Goal: Book appointment/travel/reservation

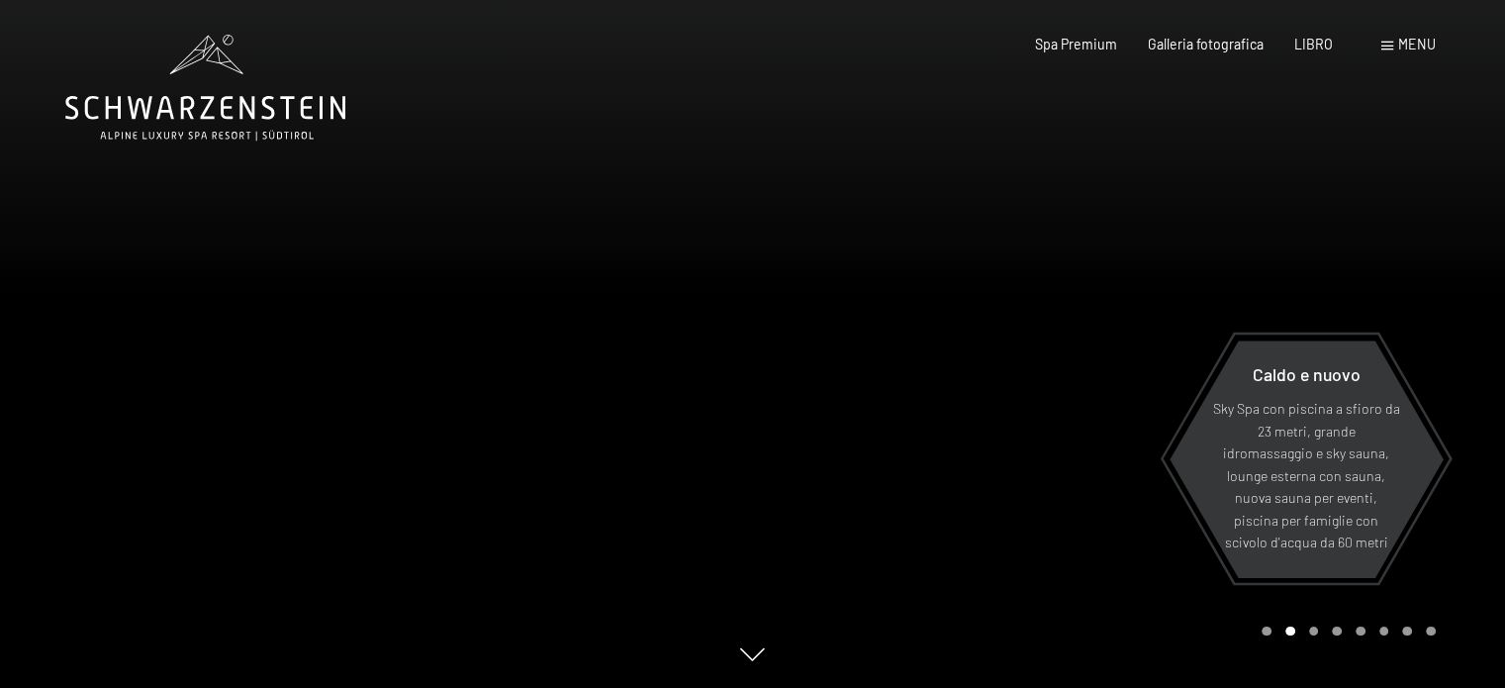
click at [1393, 46] on div "menu" at bounding box center [1408, 45] width 54 height 20
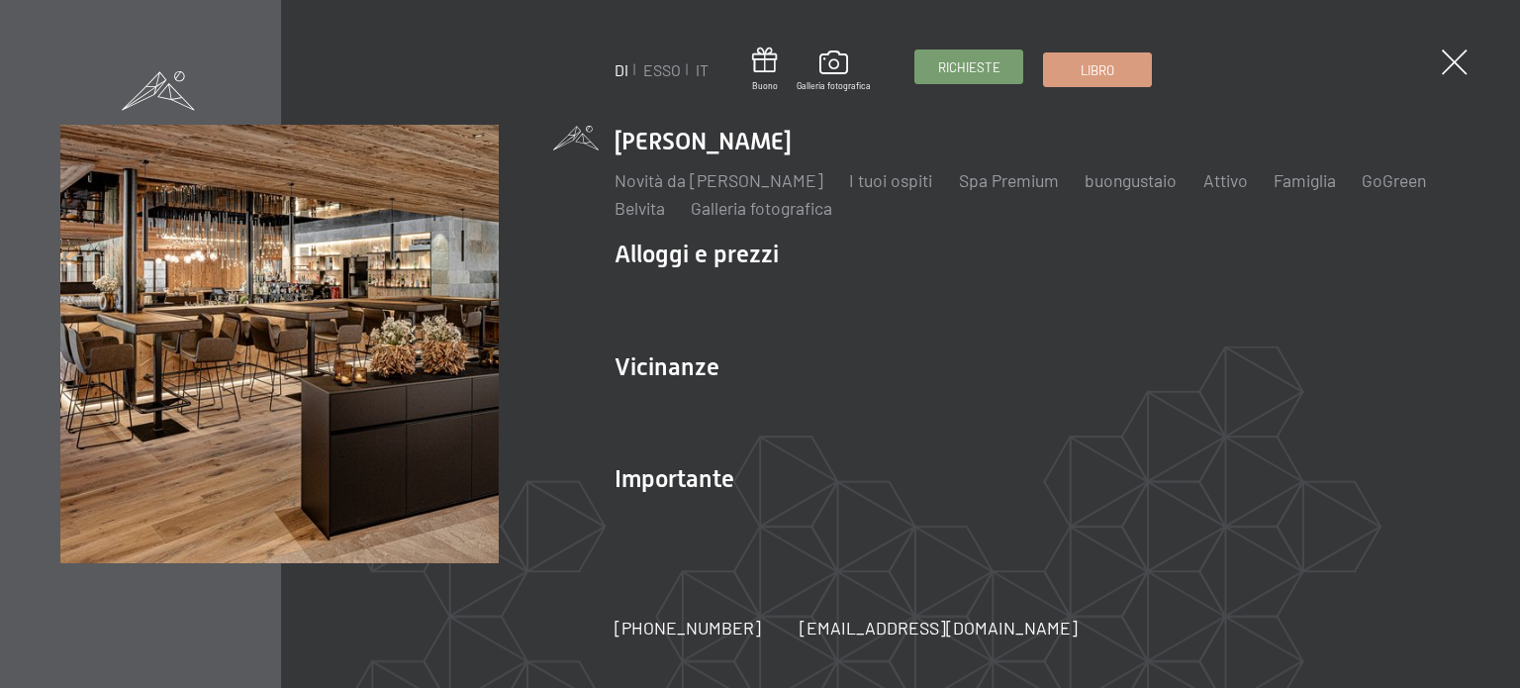
click at [977, 70] on font "Richieste" at bounding box center [969, 67] width 62 height 16
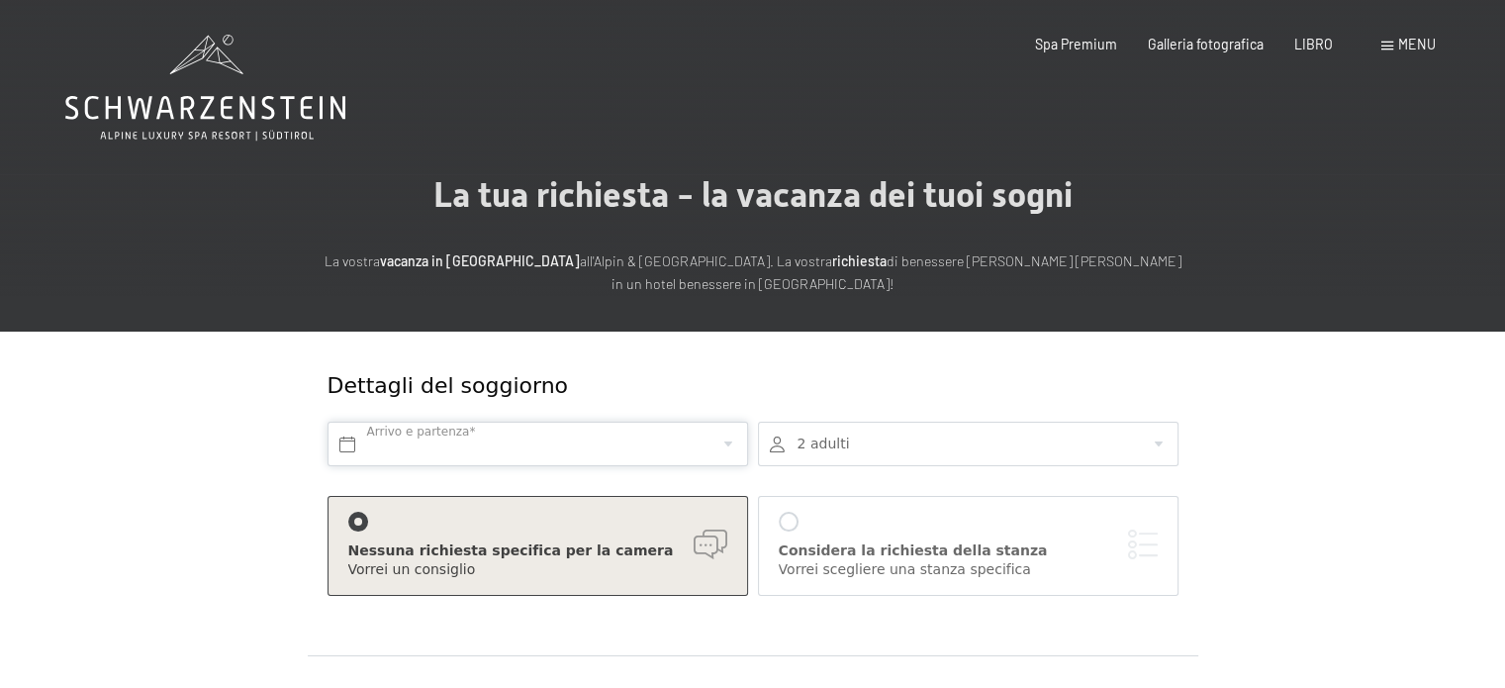
click at [368, 444] on input "text" at bounding box center [537, 443] width 420 height 45
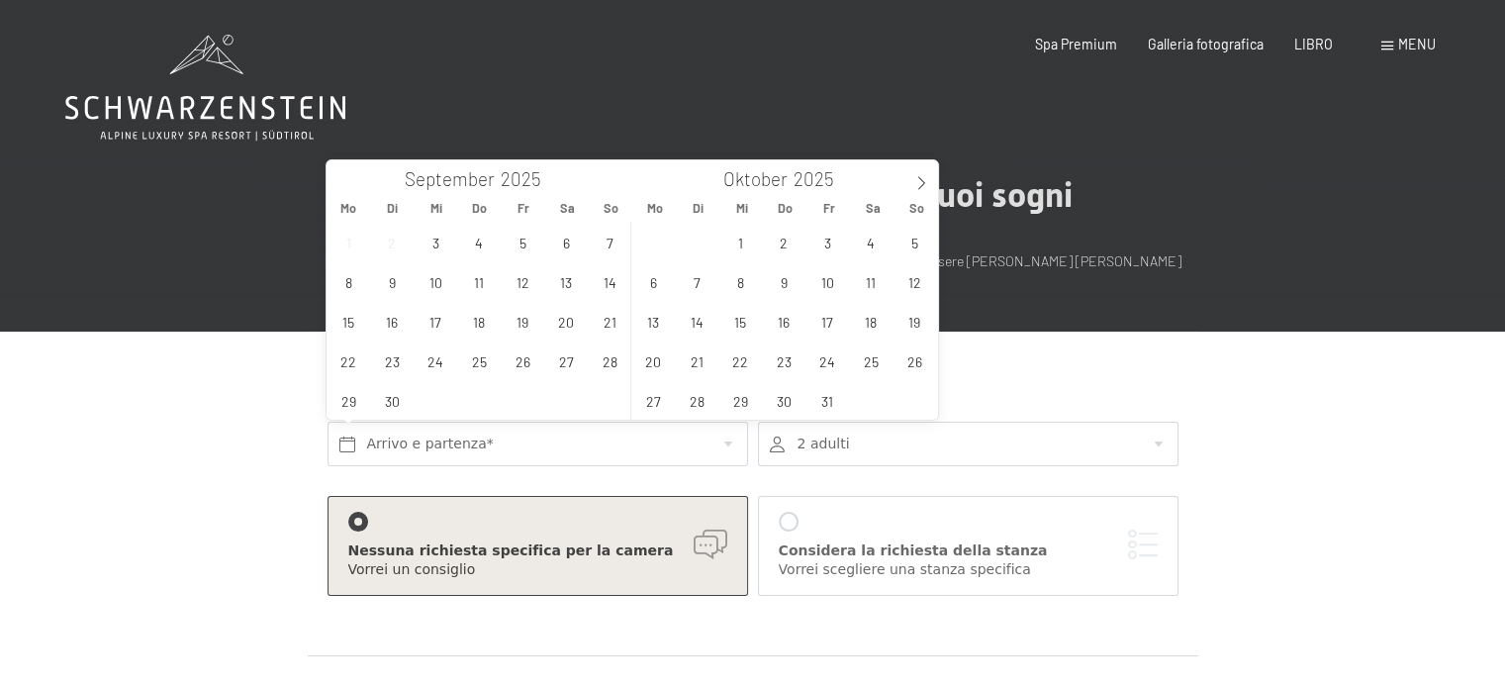
click at [1064, 331] on div "Dettagli del soggiorno Arrivo e partenza* 2 adulti 2 Adulto Più di 14 anni 0 Ba…" at bounding box center [753, 492] width 890 height 323
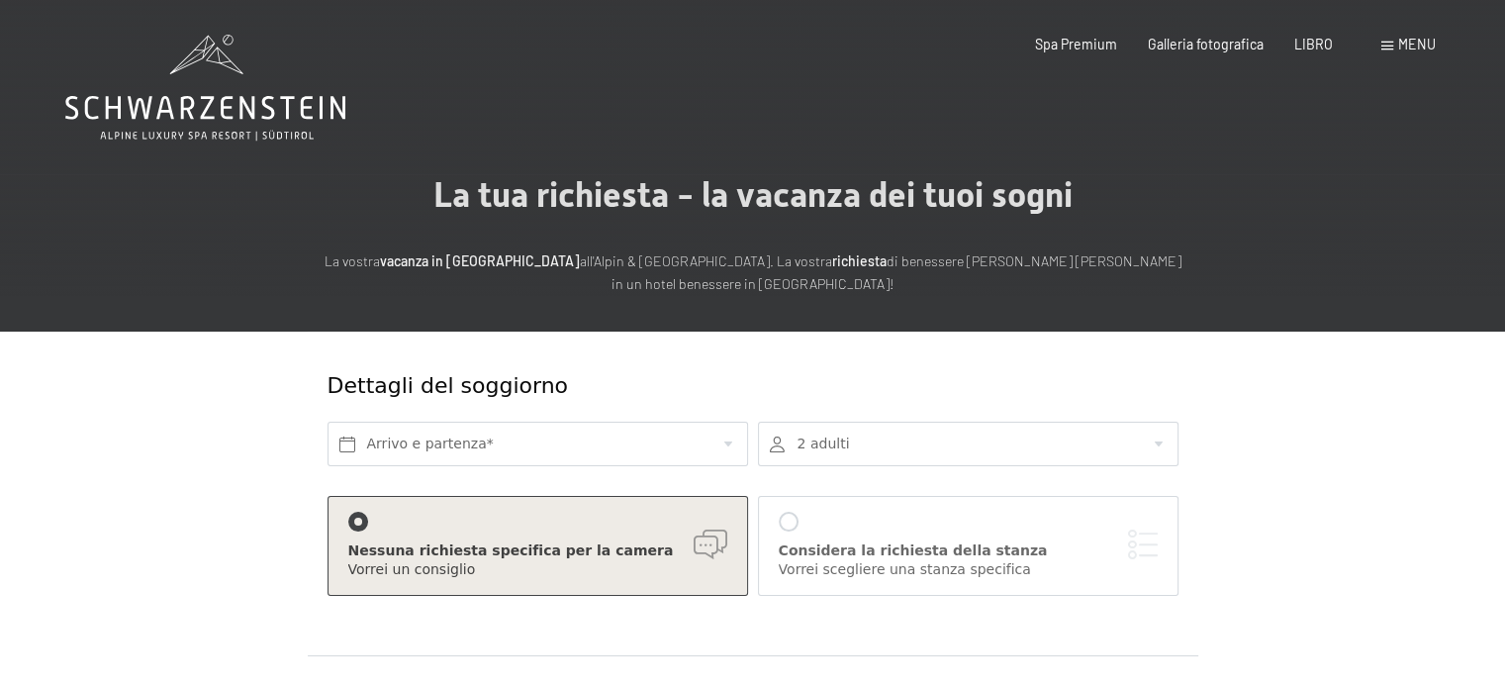
click at [1381, 46] on span at bounding box center [1387, 46] width 12 height 9
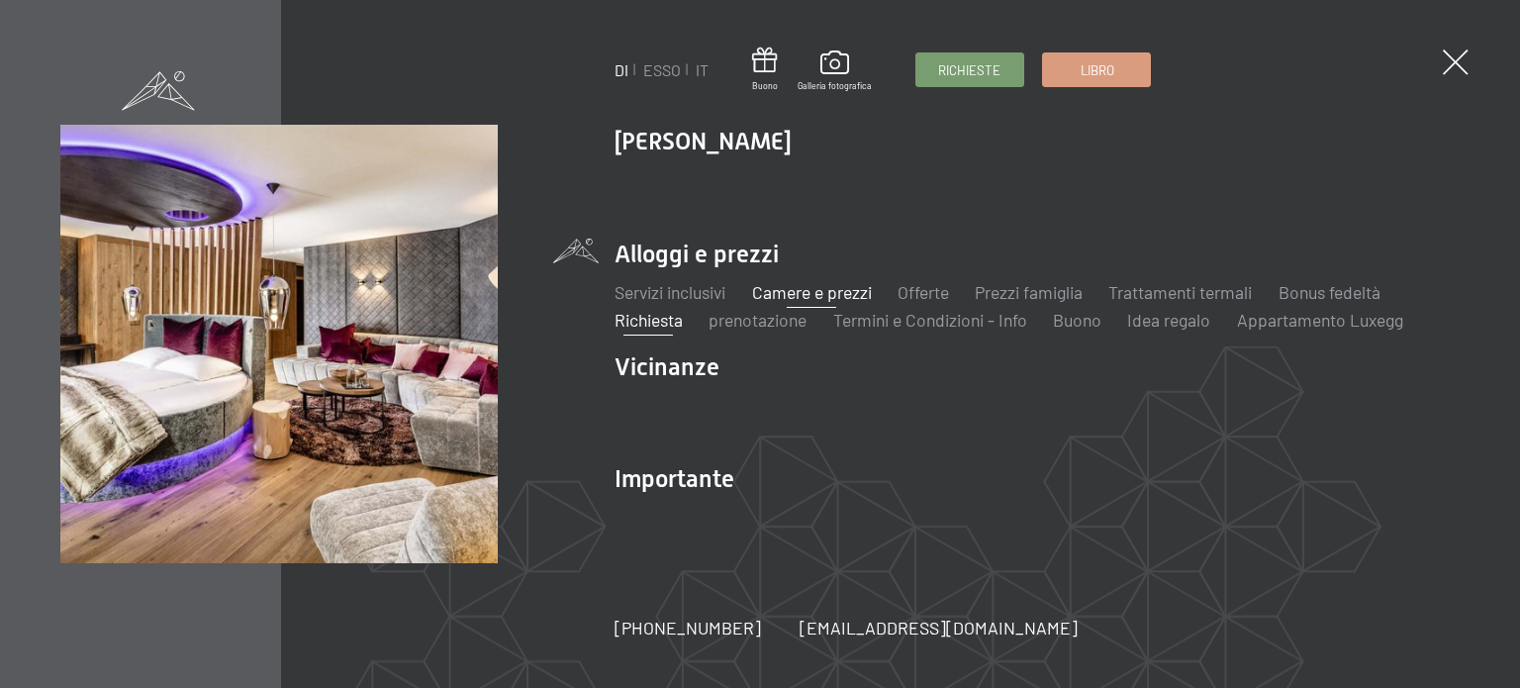
click at [810, 292] on font "Camere e prezzi" at bounding box center [811, 292] width 120 height 22
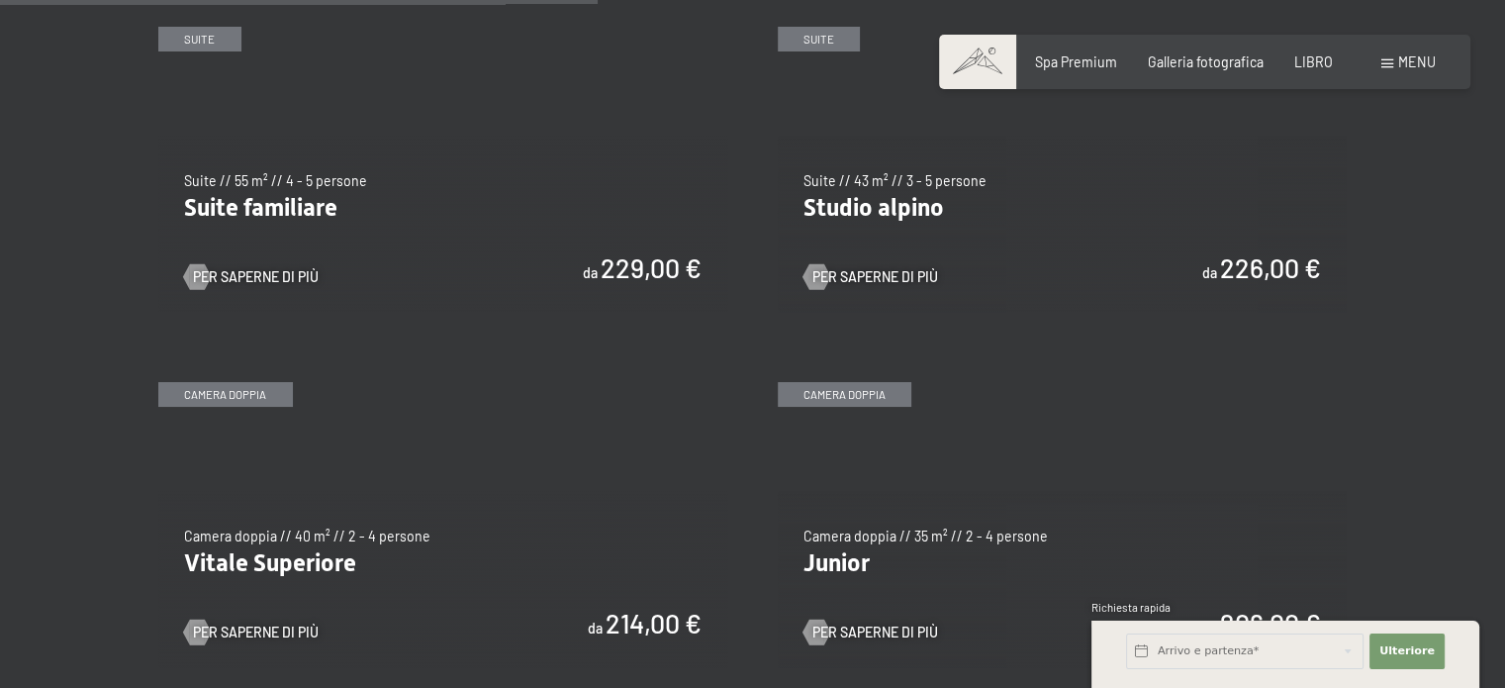
scroll to position [2176, 0]
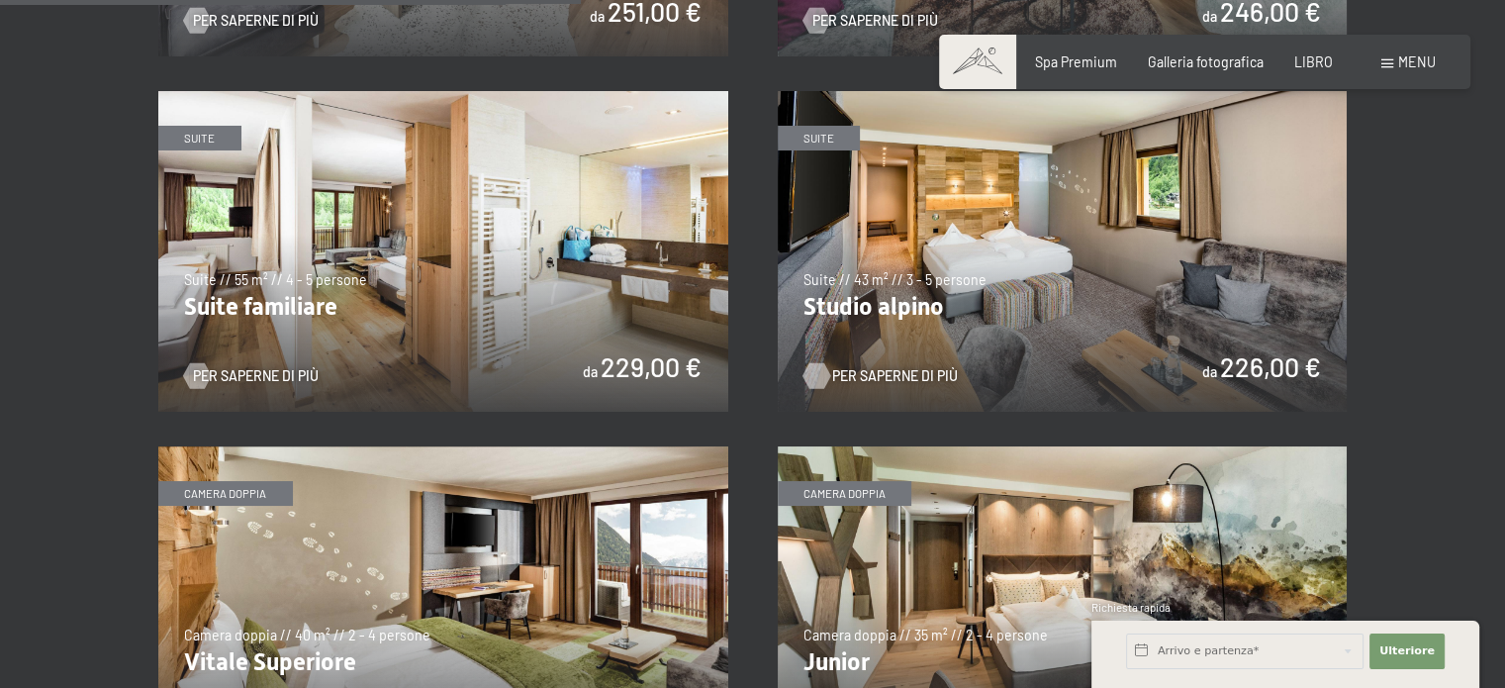
click at [875, 367] on font "Per saperne di più" at bounding box center [895, 375] width 126 height 17
click at [308, 290] on img at bounding box center [443, 251] width 570 height 321
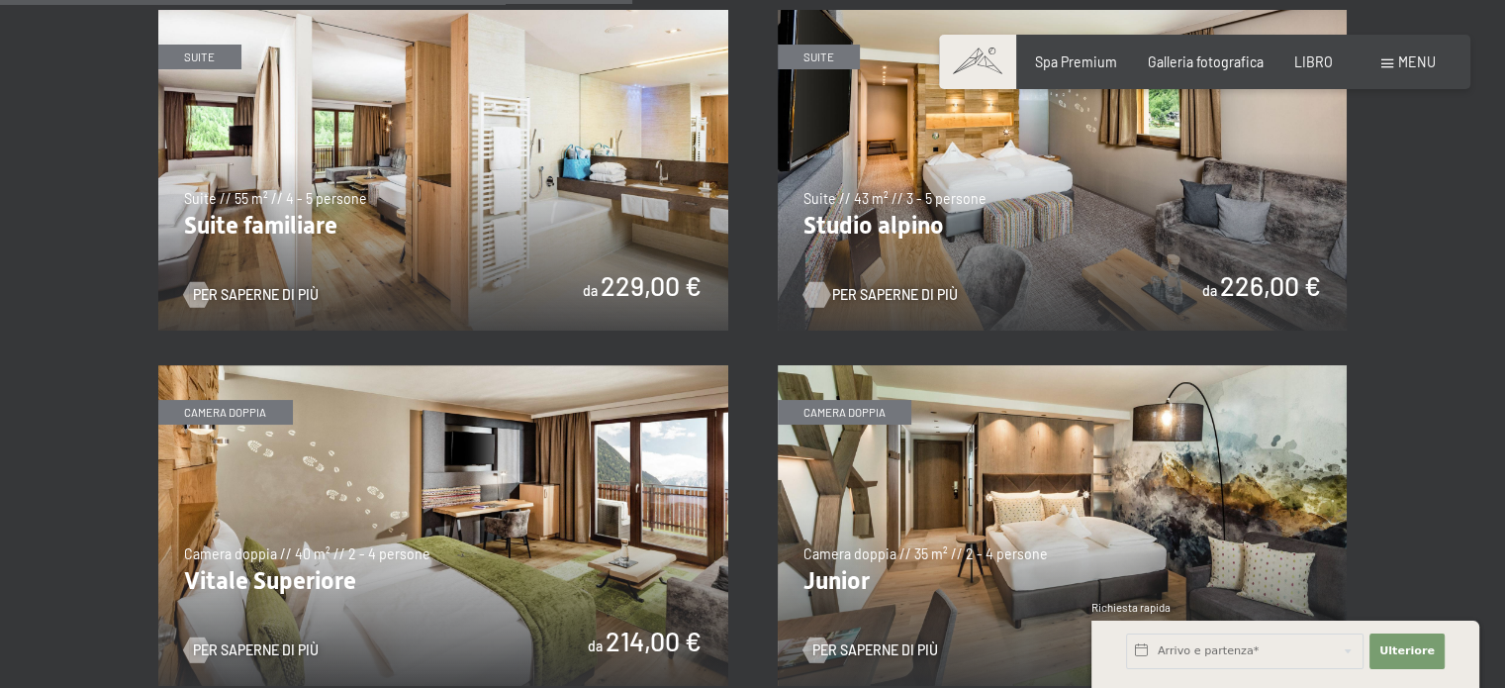
scroll to position [2374, 0]
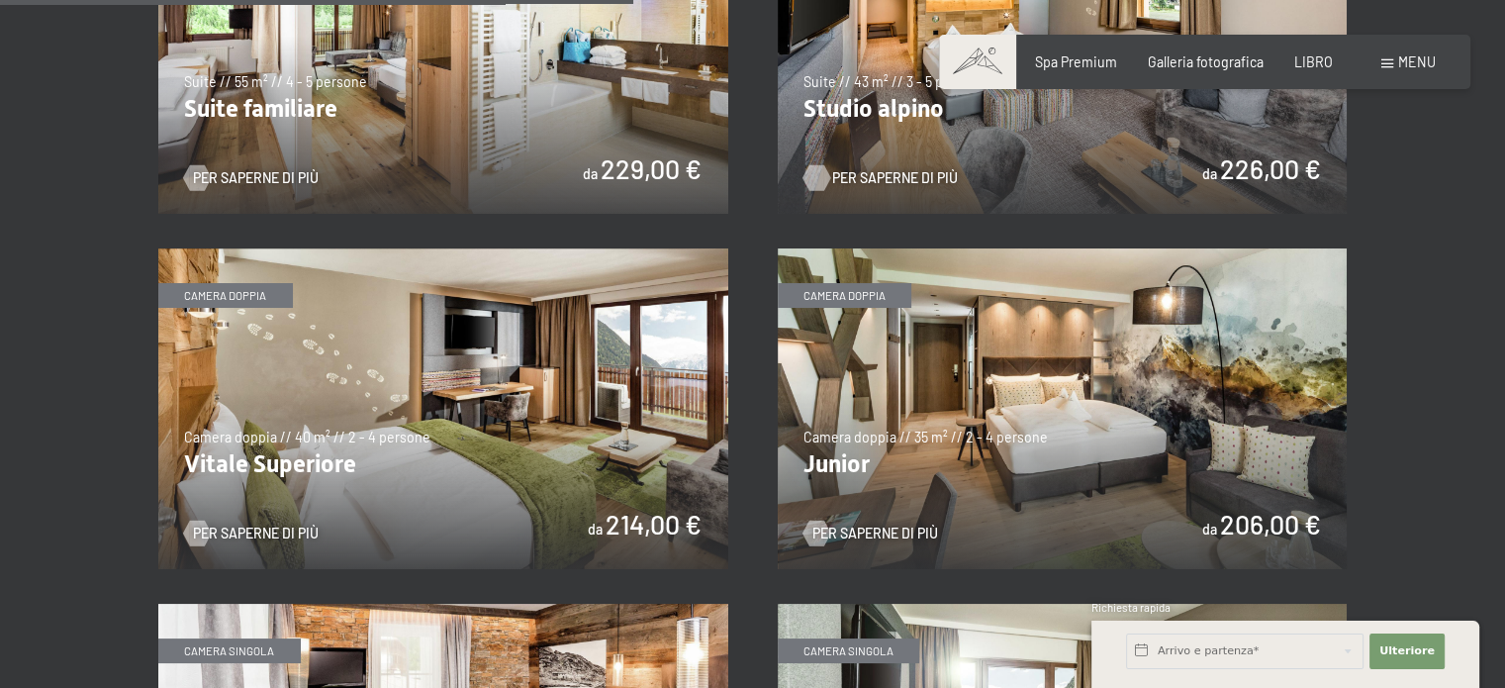
click at [853, 449] on img at bounding box center [1063, 408] width 570 height 321
click at [412, 452] on img at bounding box center [443, 408] width 570 height 321
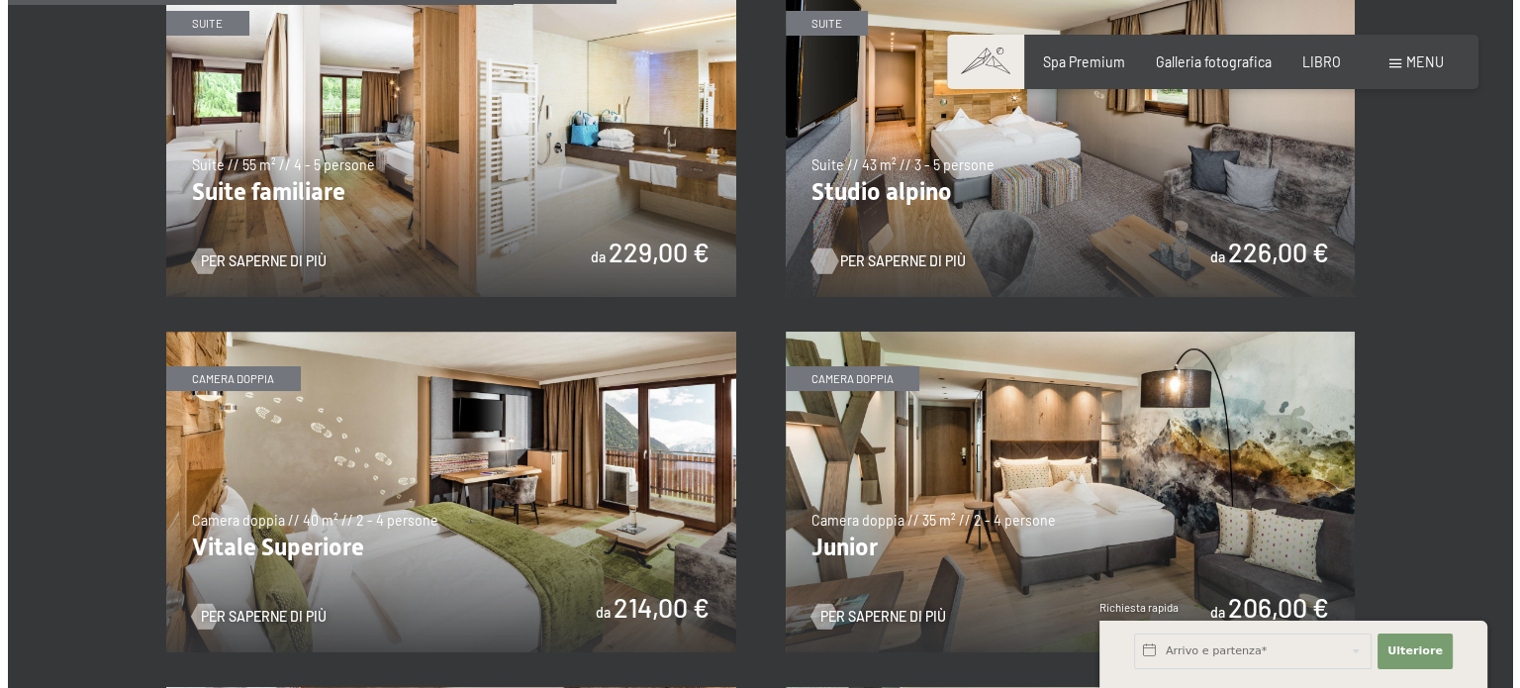
scroll to position [2275, 0]
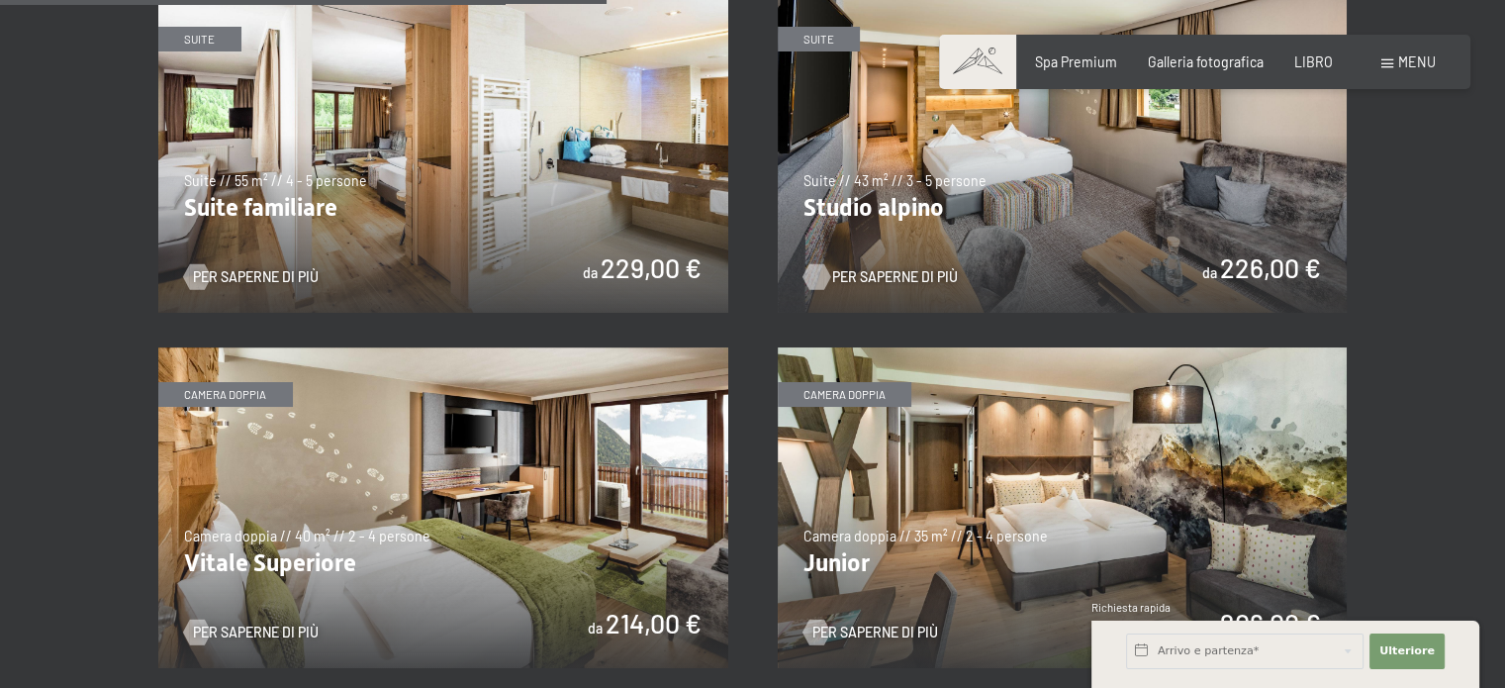
click at [1383, 67] on span at bounding box center [1387, 63] width 12 height 9
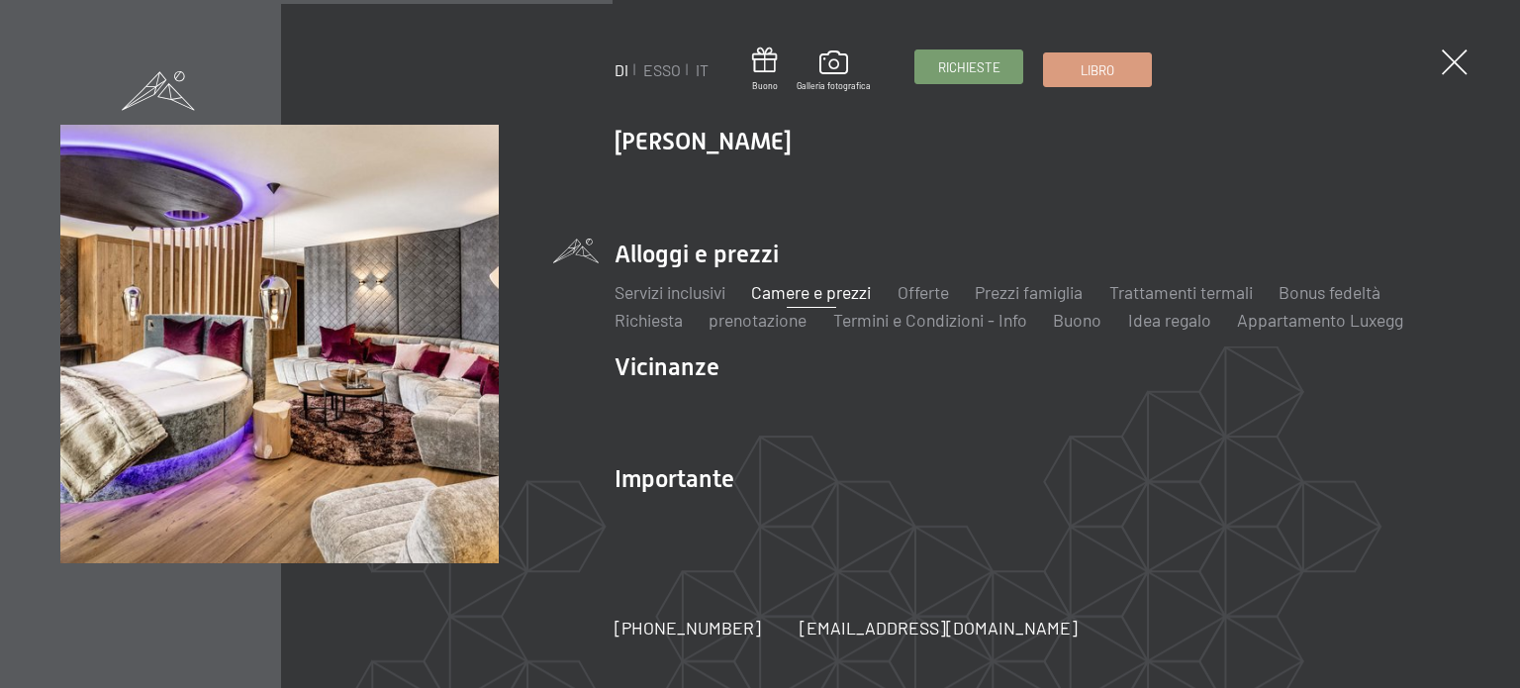
click at [950, 63] on font "Richieste" at bounding box center [969, 67] width 62 height 16
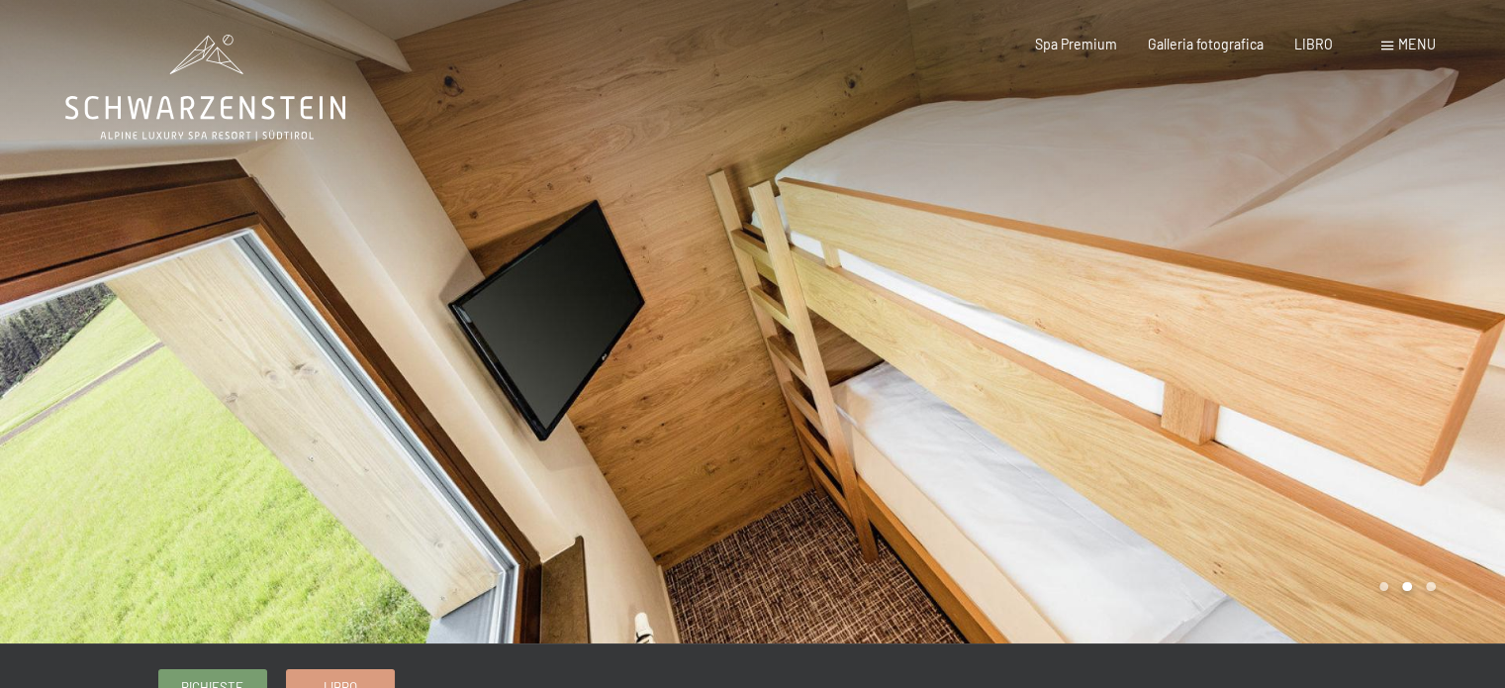
click at [1231, 308] on div at bounding box center [1129, 321] width 753 height 643
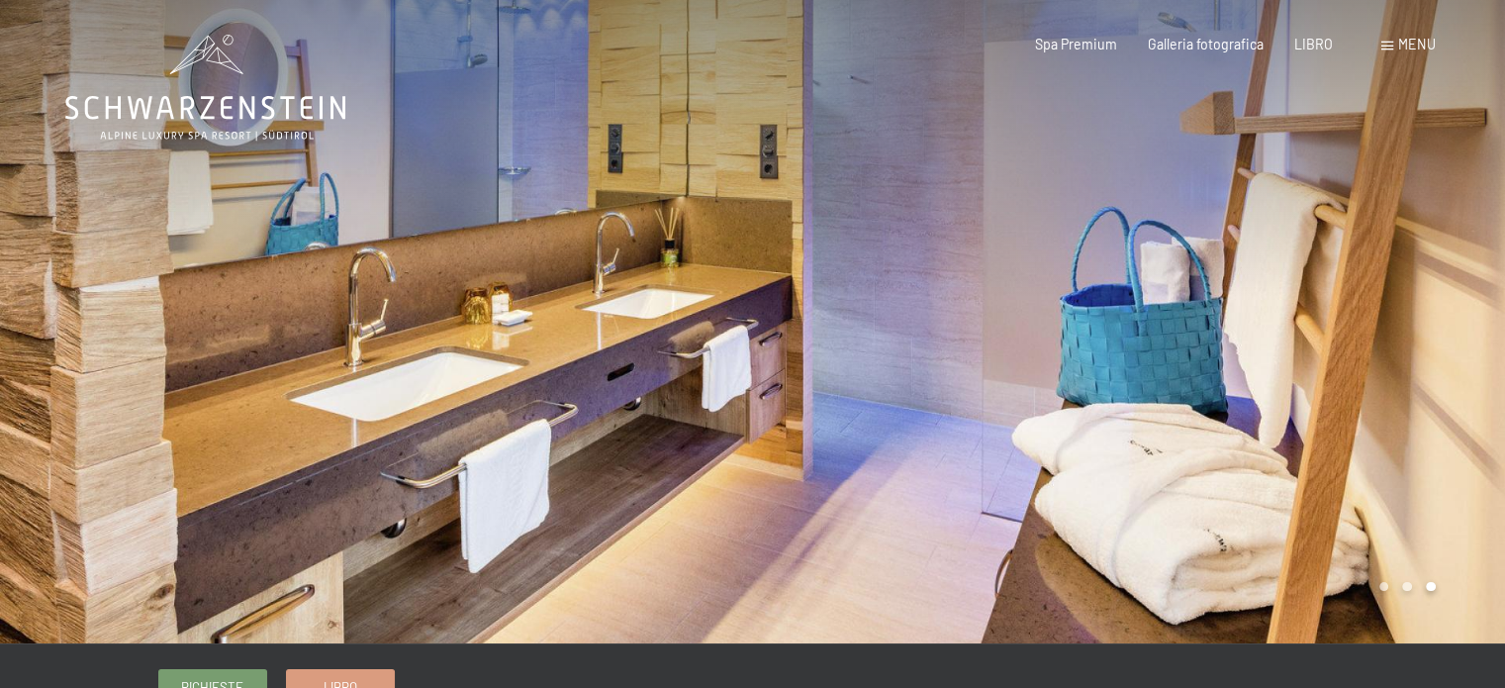
click at [1231, 308] on div at bounding box center [1129, 321] width 753 height 643
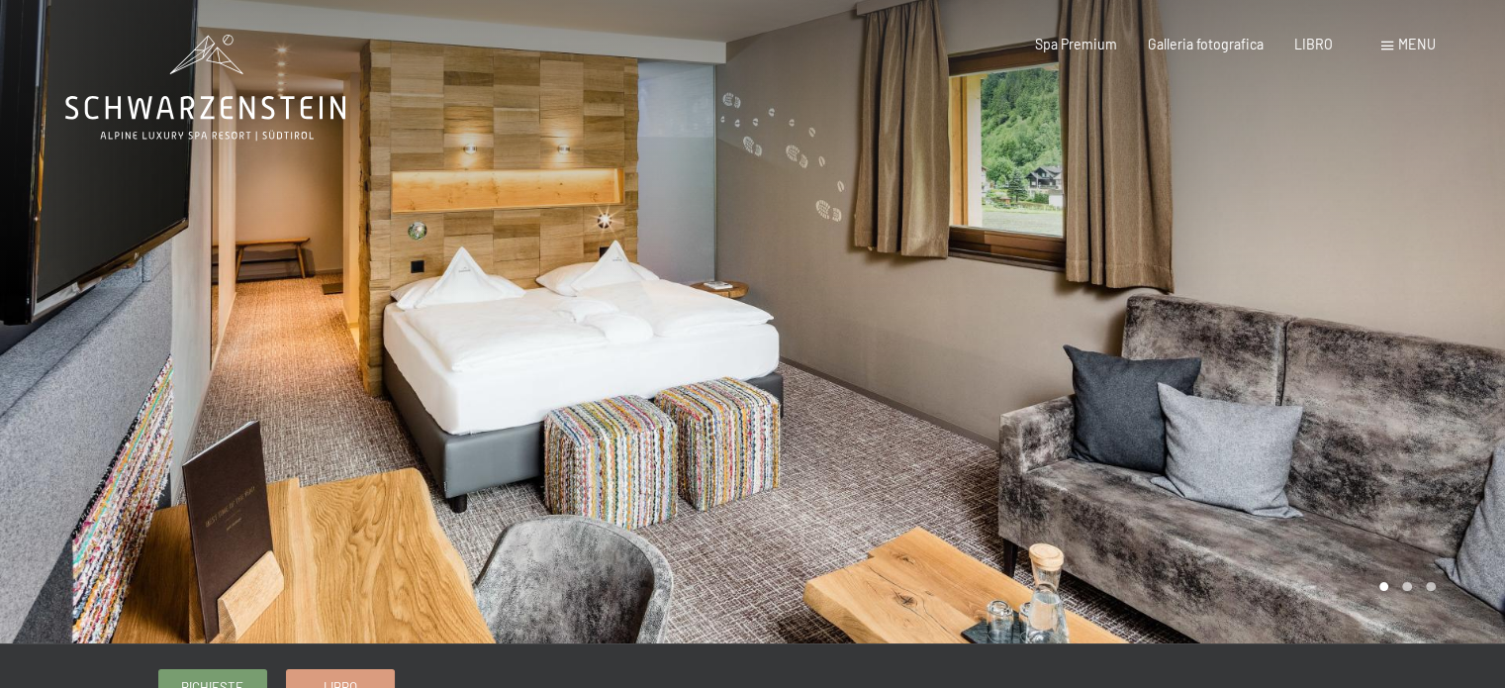
click at [1231, 308] on div at bounding box center [1129, 321] width 753 height 643
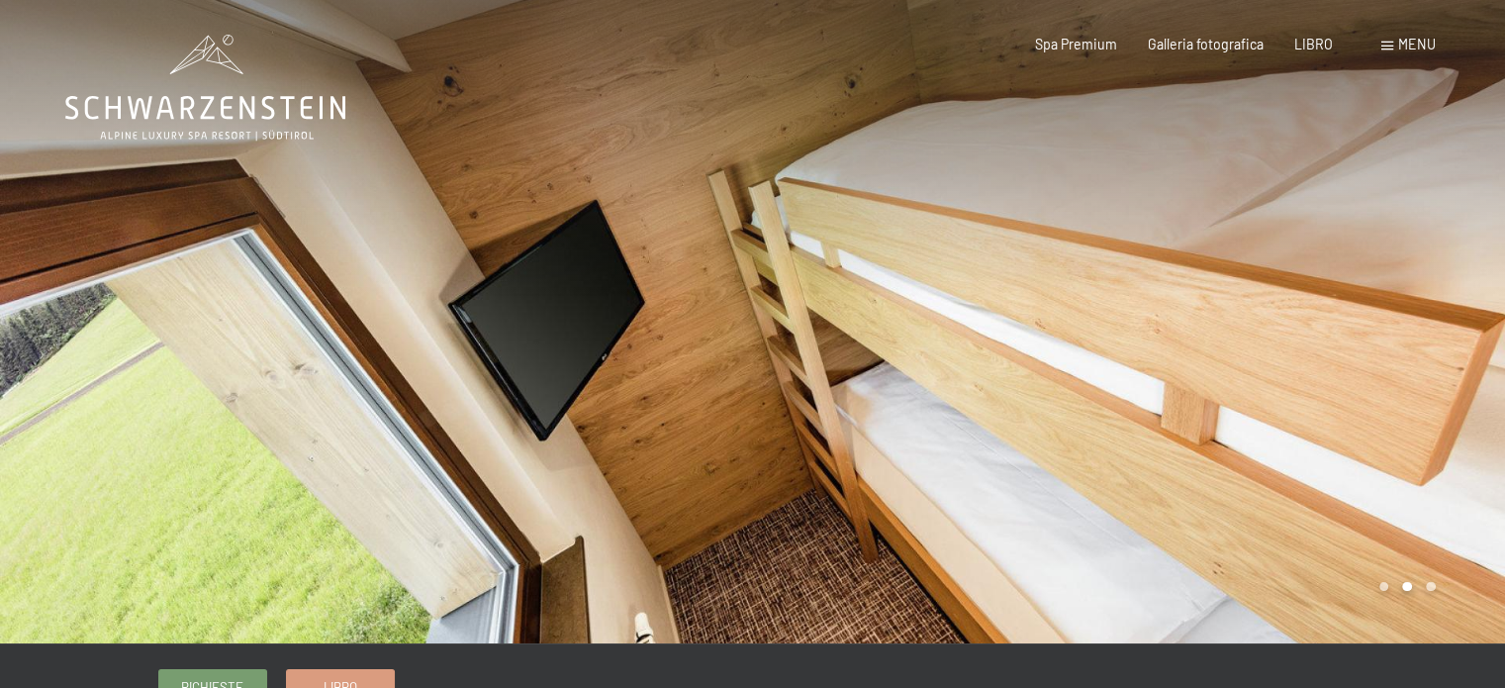
click at [1231, 308] on div at bounding box center [1129, 321] width 753 height 643
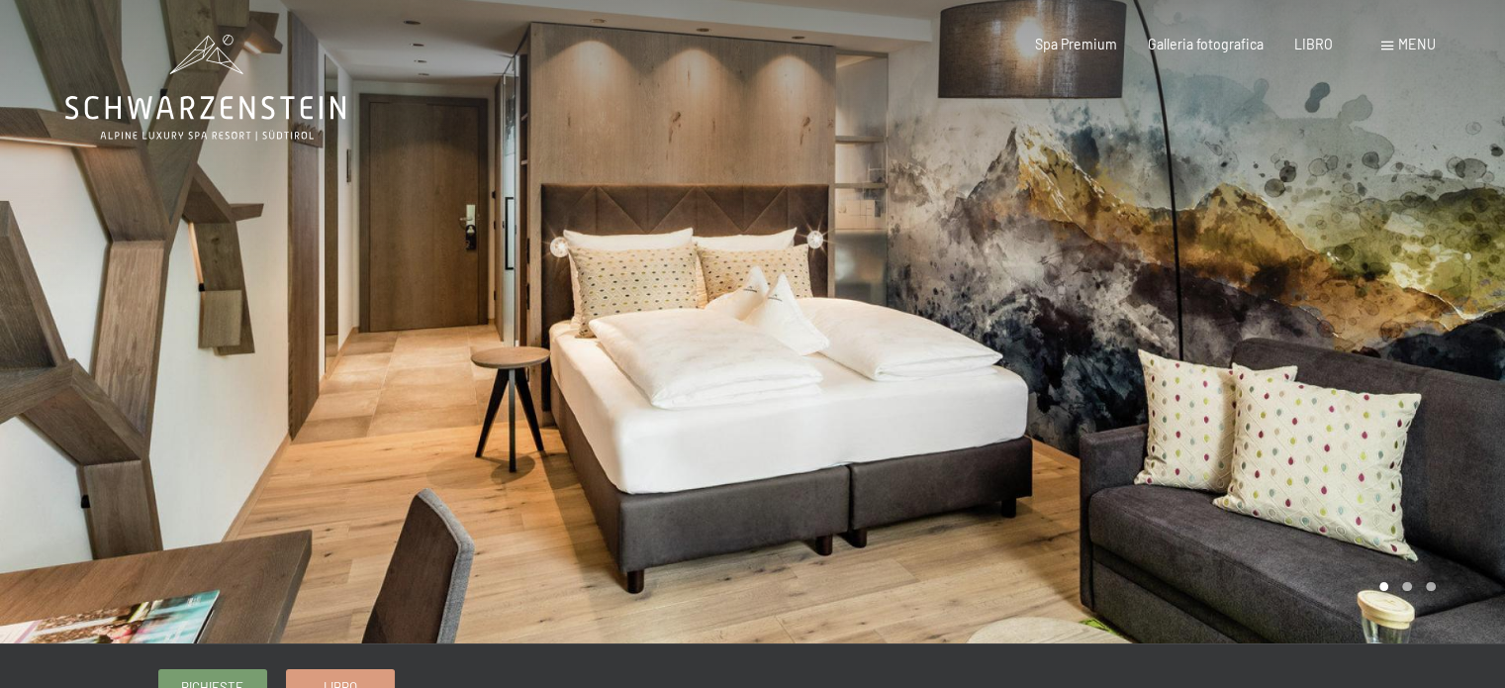
click at [1303, 322] on div at bounding box center [1129, 321] width 753 height 643
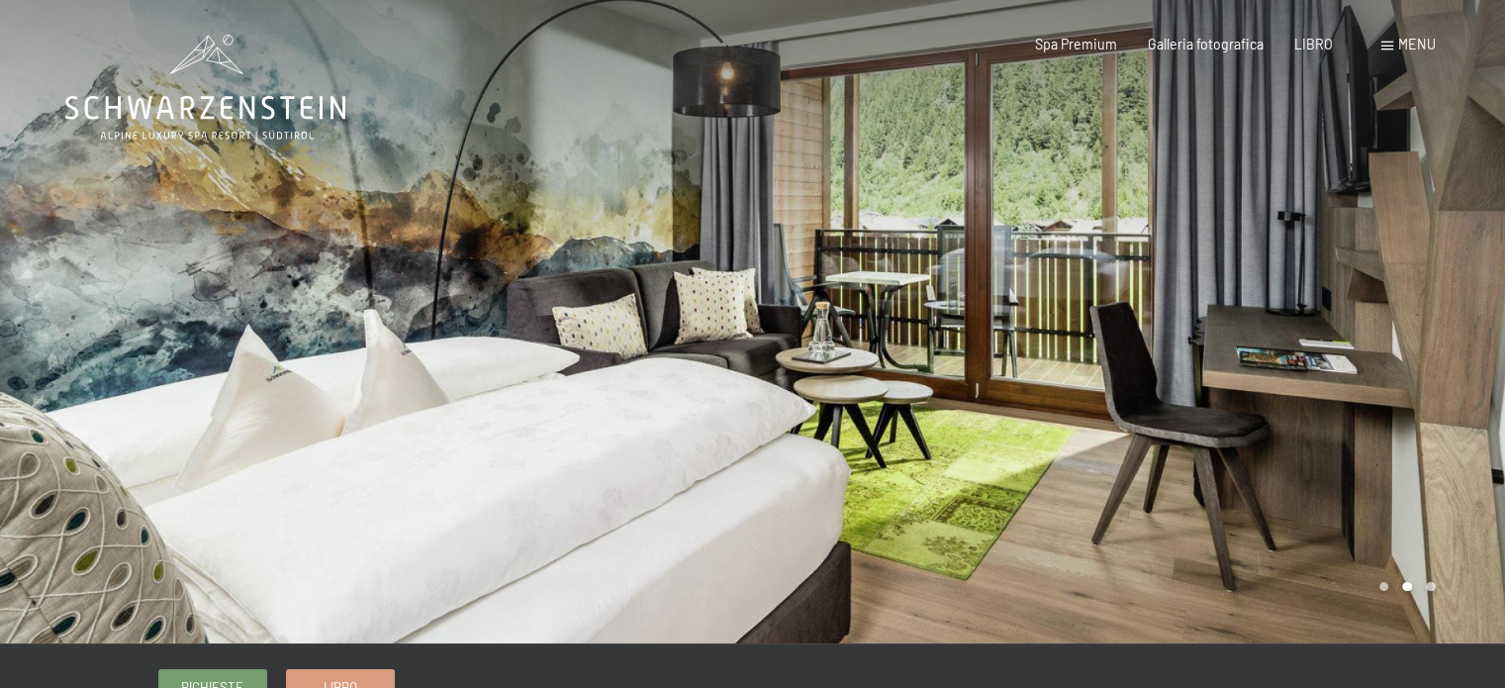
click at [1303, 322] on div at bounding box center [1129, 321] width 753 height 643
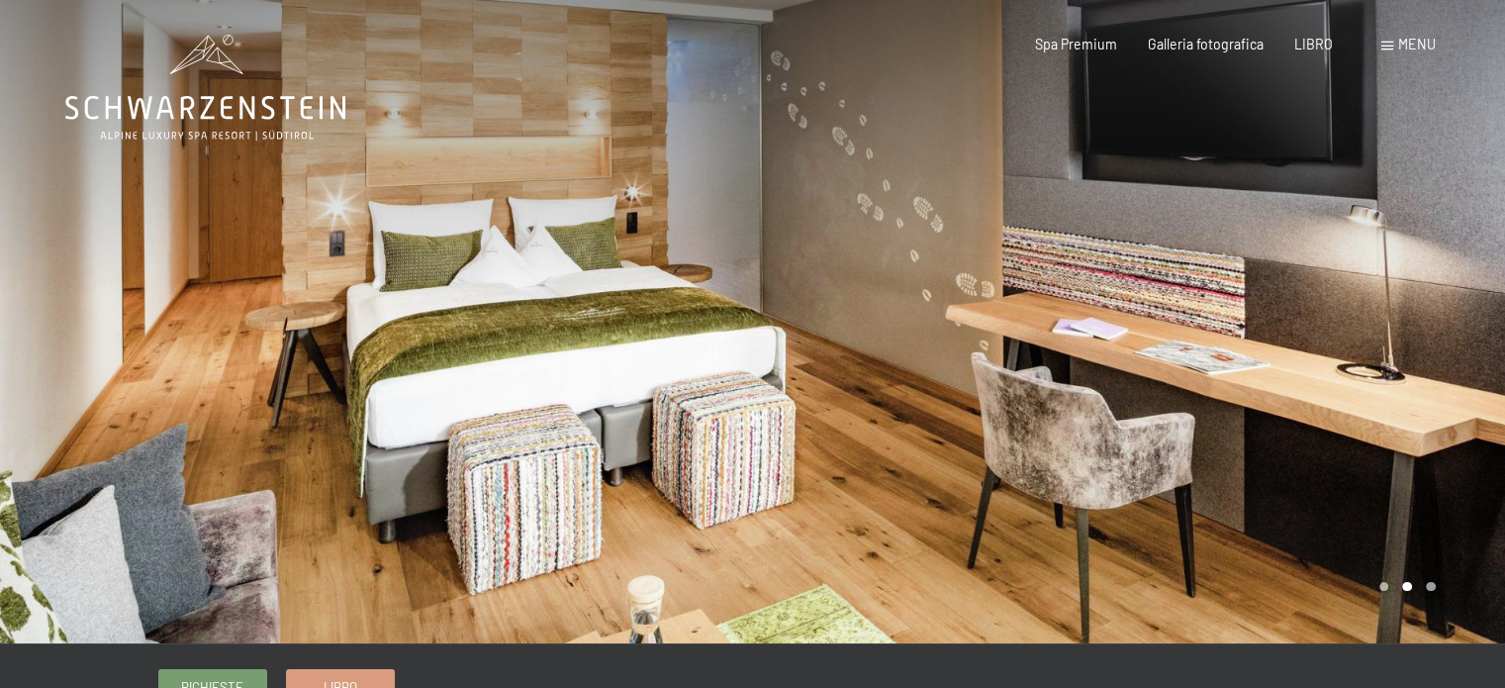
click at [1357, 293] on div at bounding box center [1129, 321] width 753 height 643
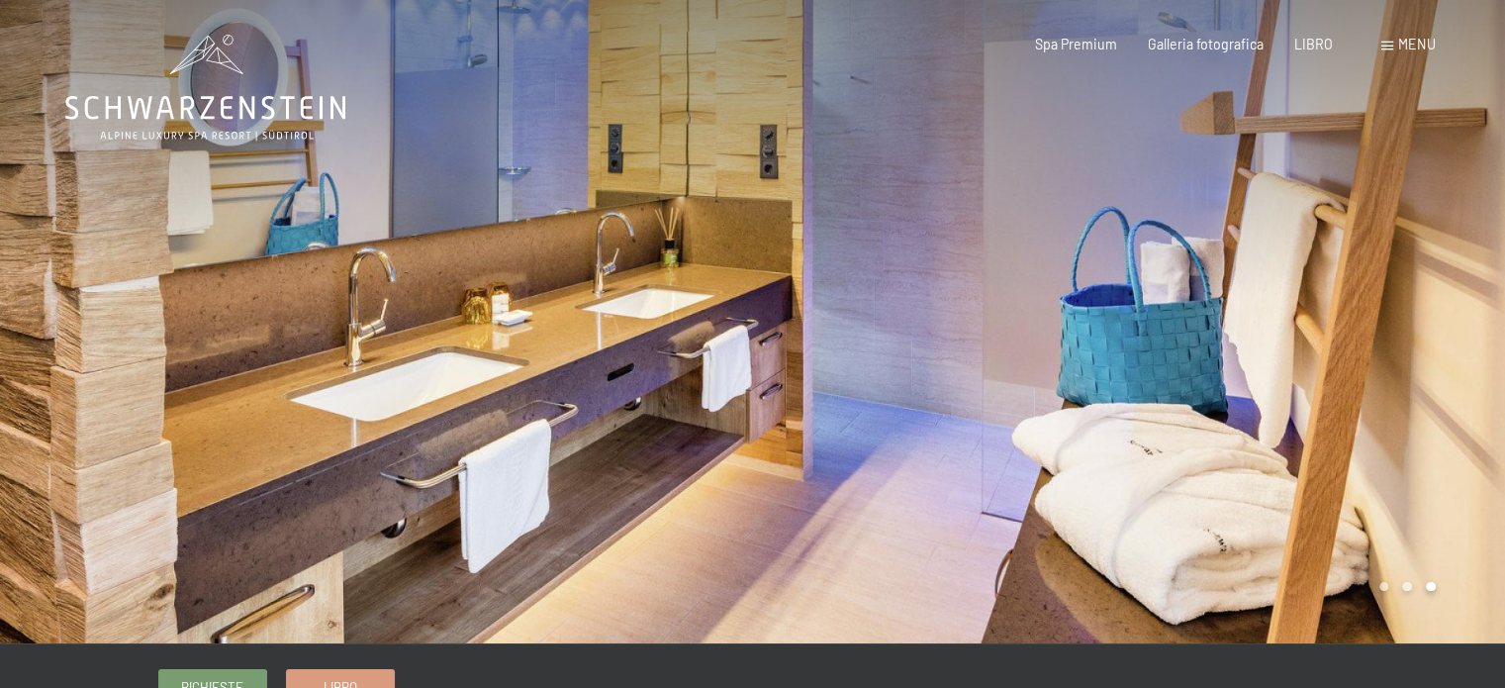
click at [1353, 295] on div at bounding box center [1129, 321] width 753 height 643
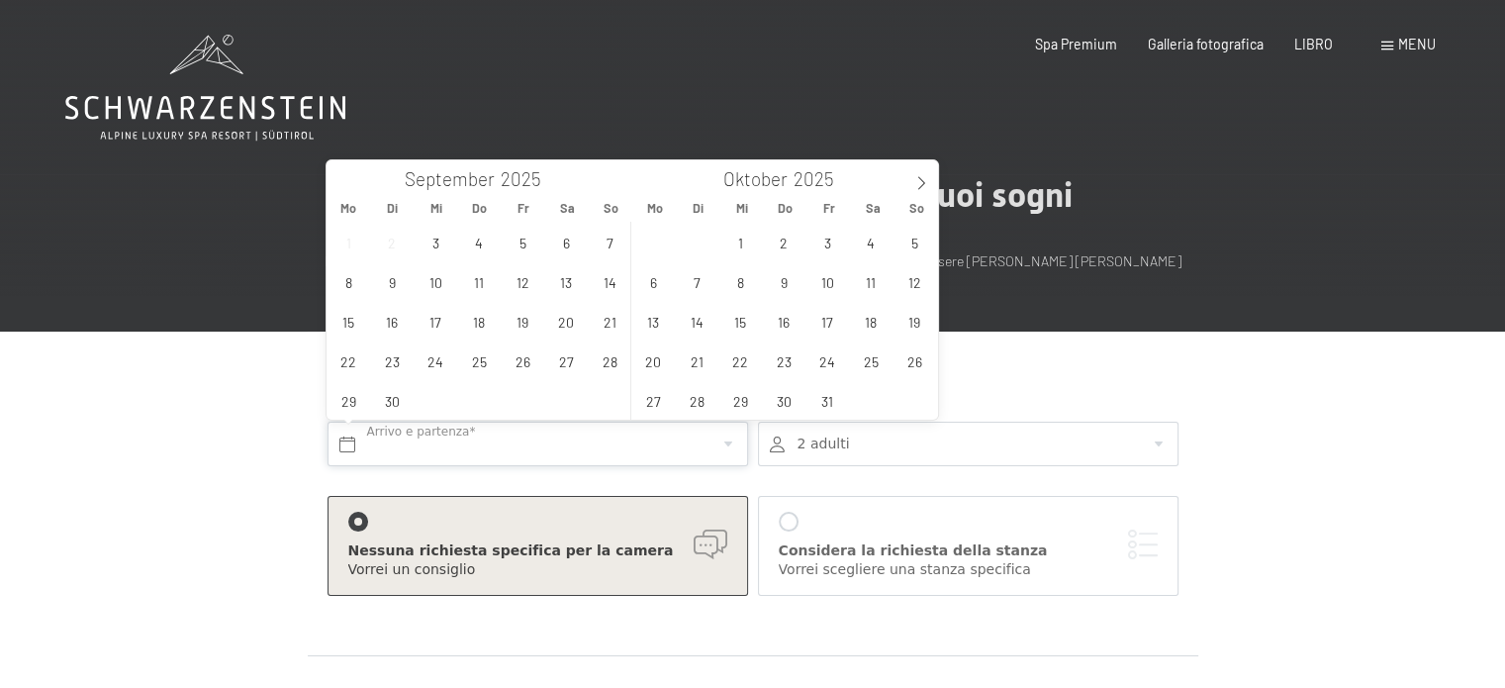
click at [347, 446] on input "text" at bounding box center [537, 443] width 420 height 45
click at [870, 277] on span "11" at bounding box center [871, 281] width 39 height 39
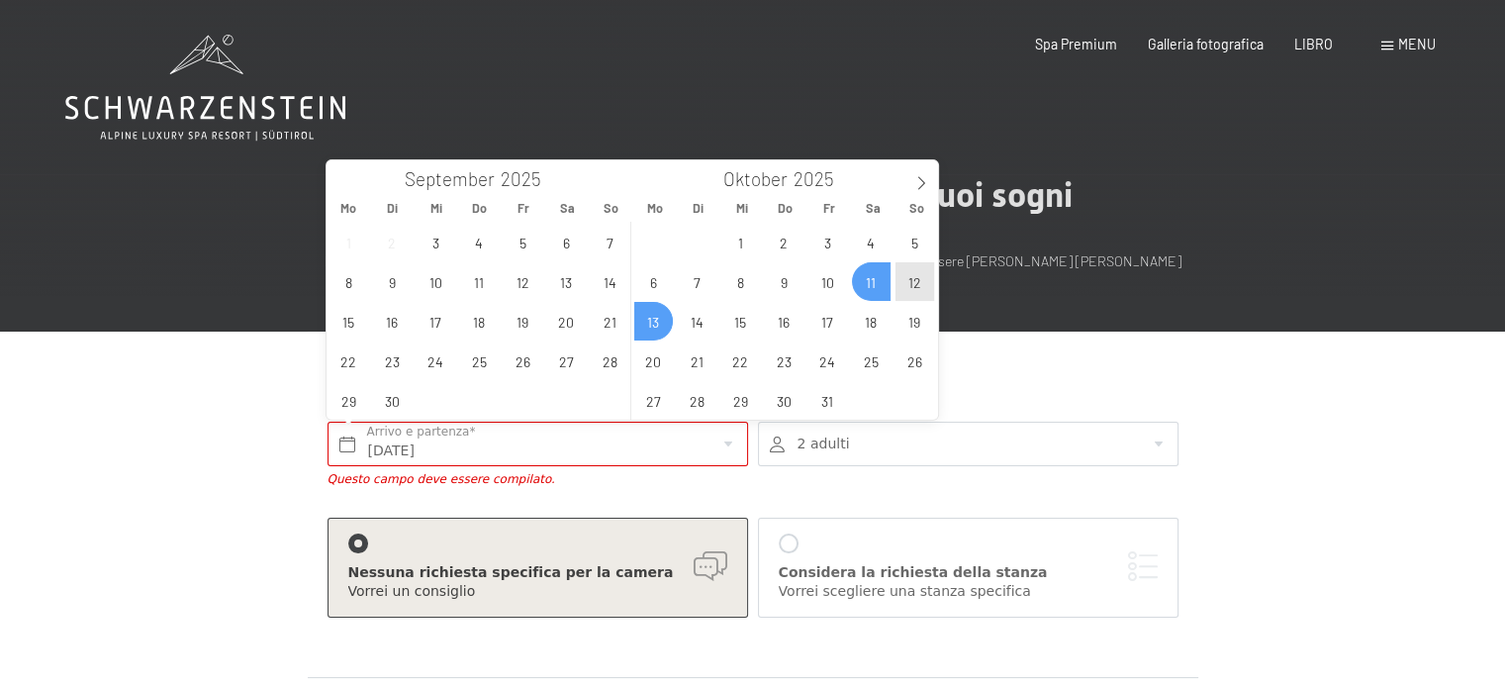
click at [661, 316] on span "13" at bounding box center [653, 321] width 39 height 39
type input "Sa. 11.10.2025 - Mo. 13.10.2025"
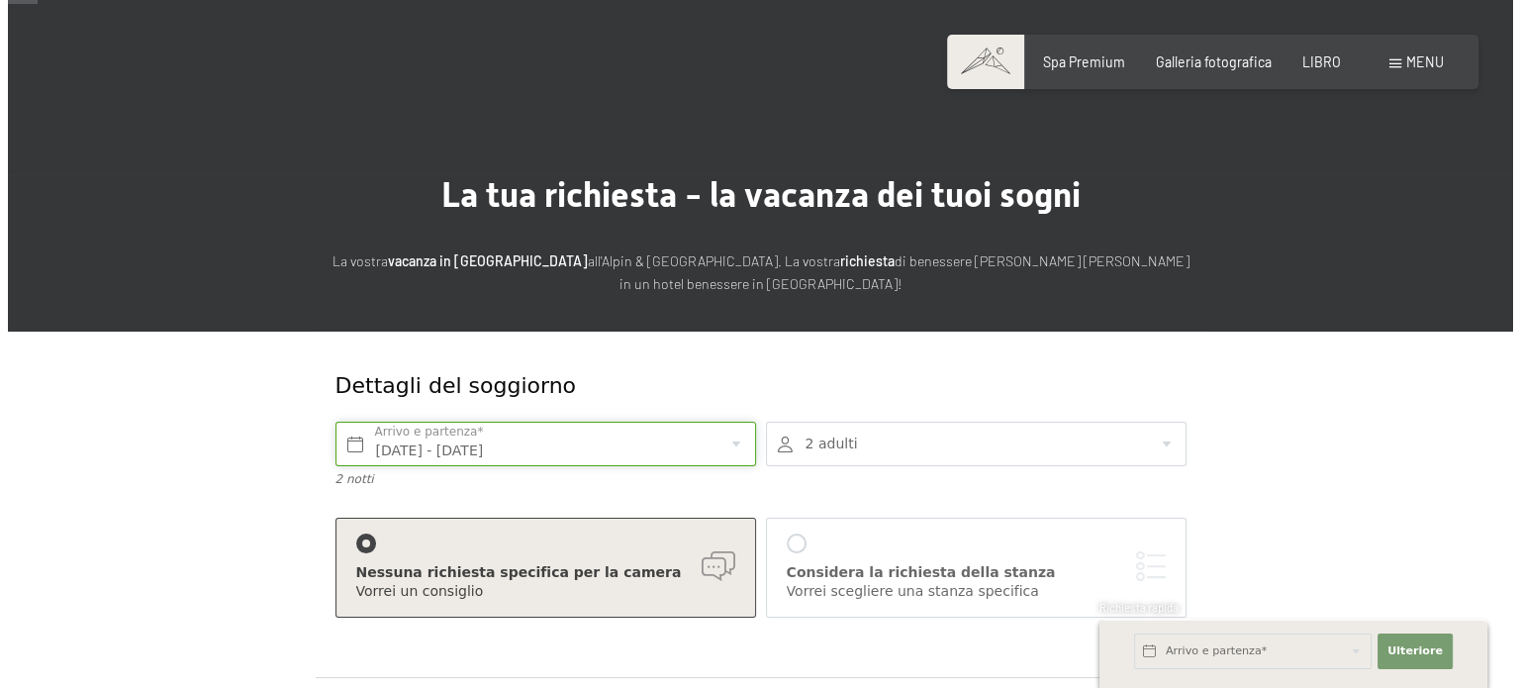
scroll to position [99, 0]
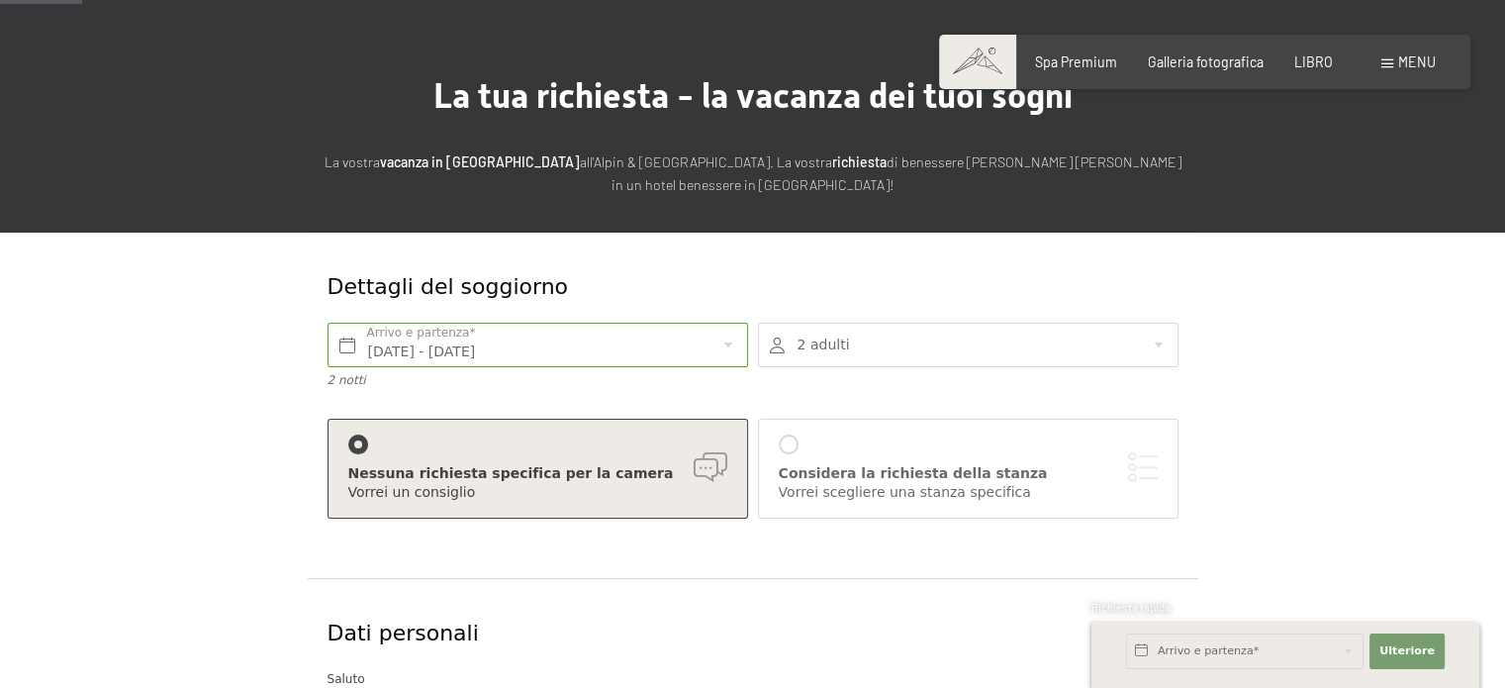
click at [794, 445] on div at bounding box center [789, 444] width 20 height 20
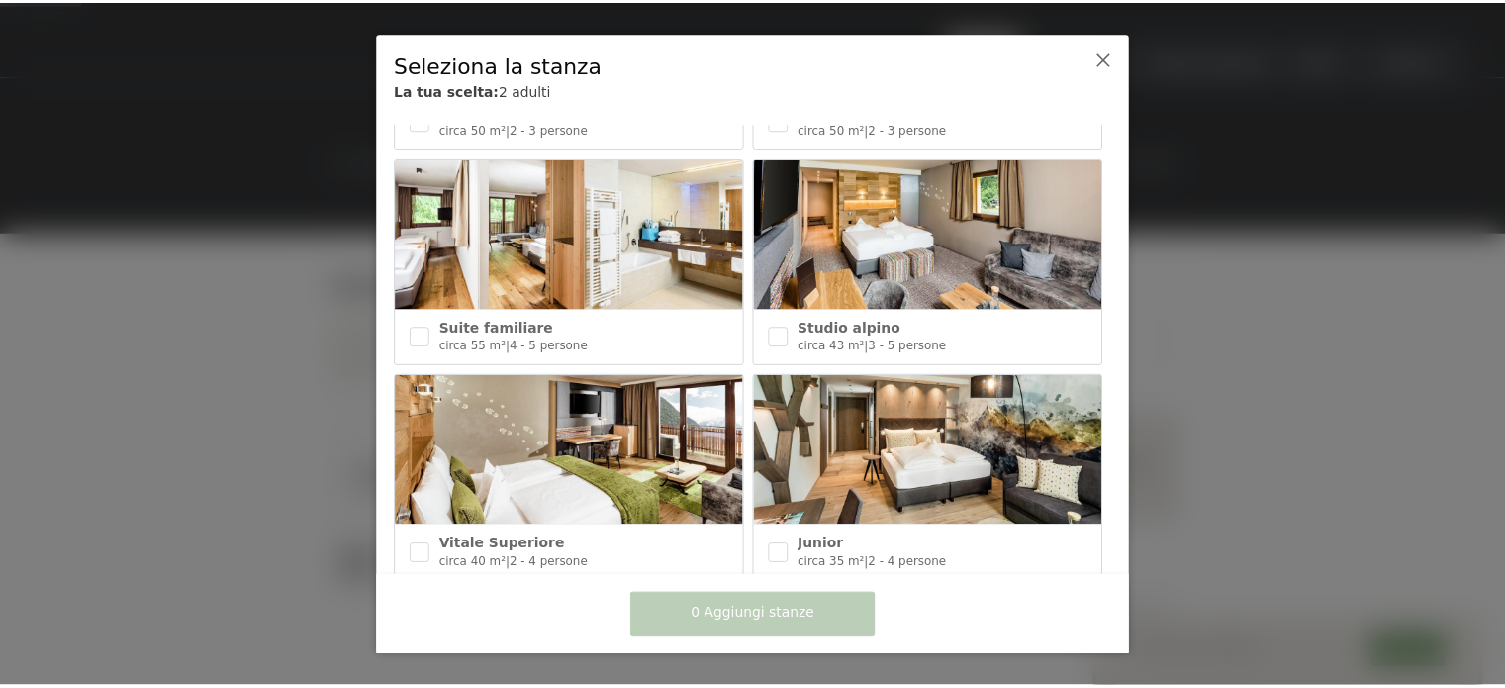
scroll to position [692, 0]
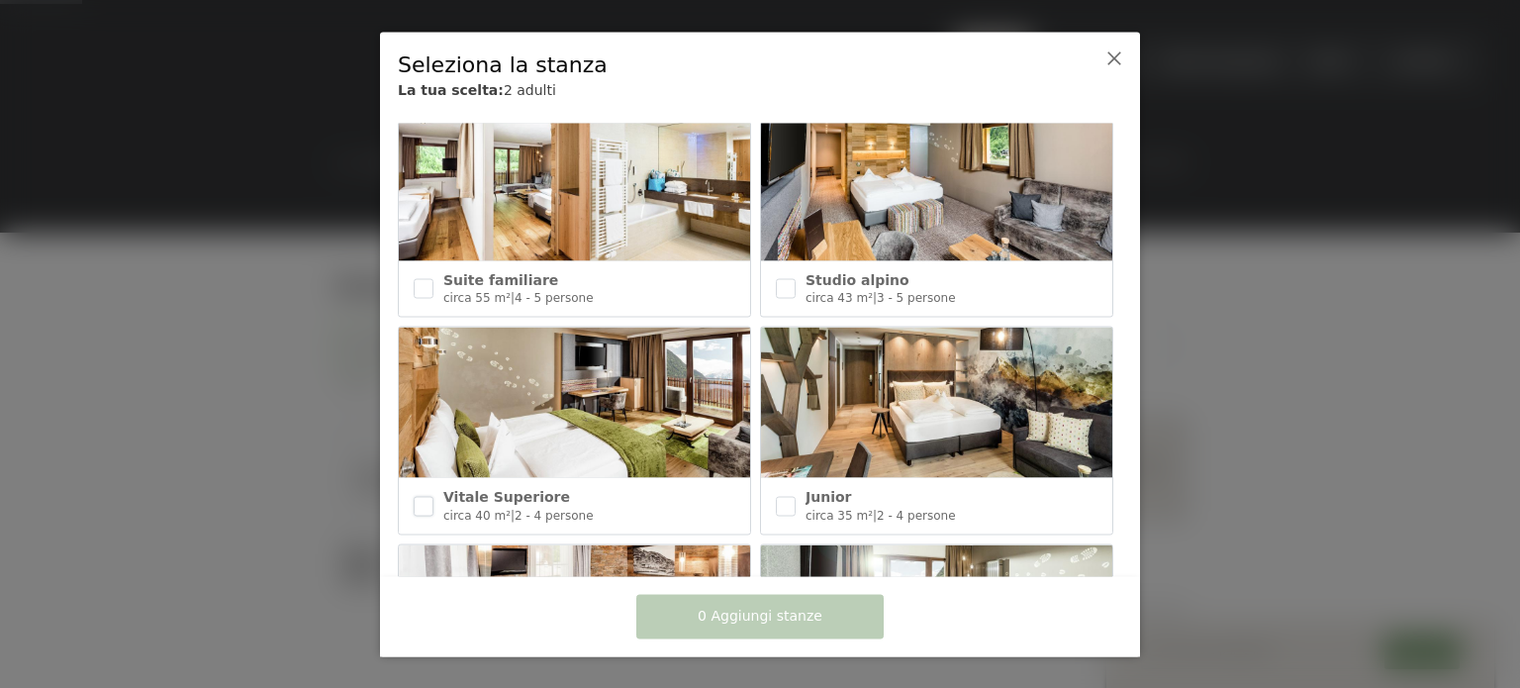
click at [423, 498] on input "checkbox" at bounding box center [424, 506] width 20 height 20
checkbox input "true"
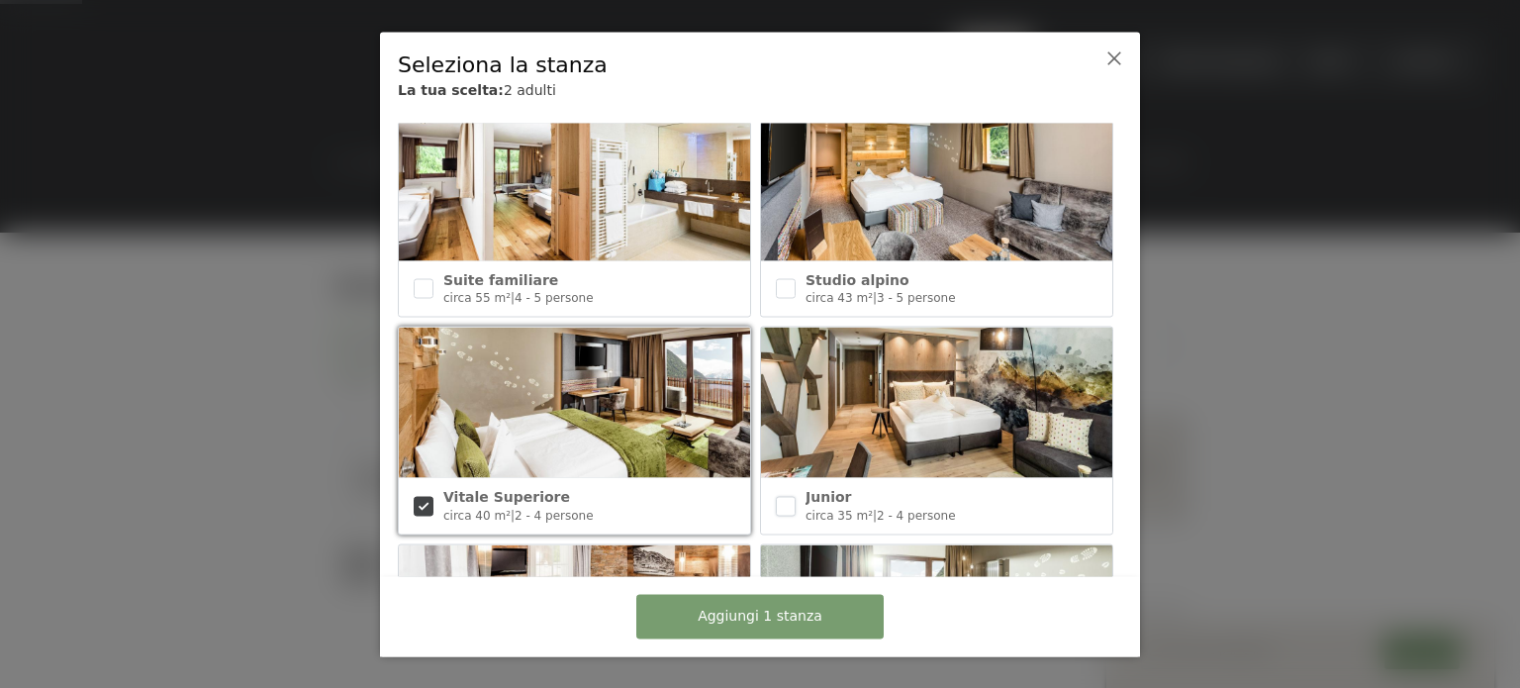
click at [786, 496] on input "checkbox" at bounding box center [786, 506] width 20 height 20
checkbox input "true"
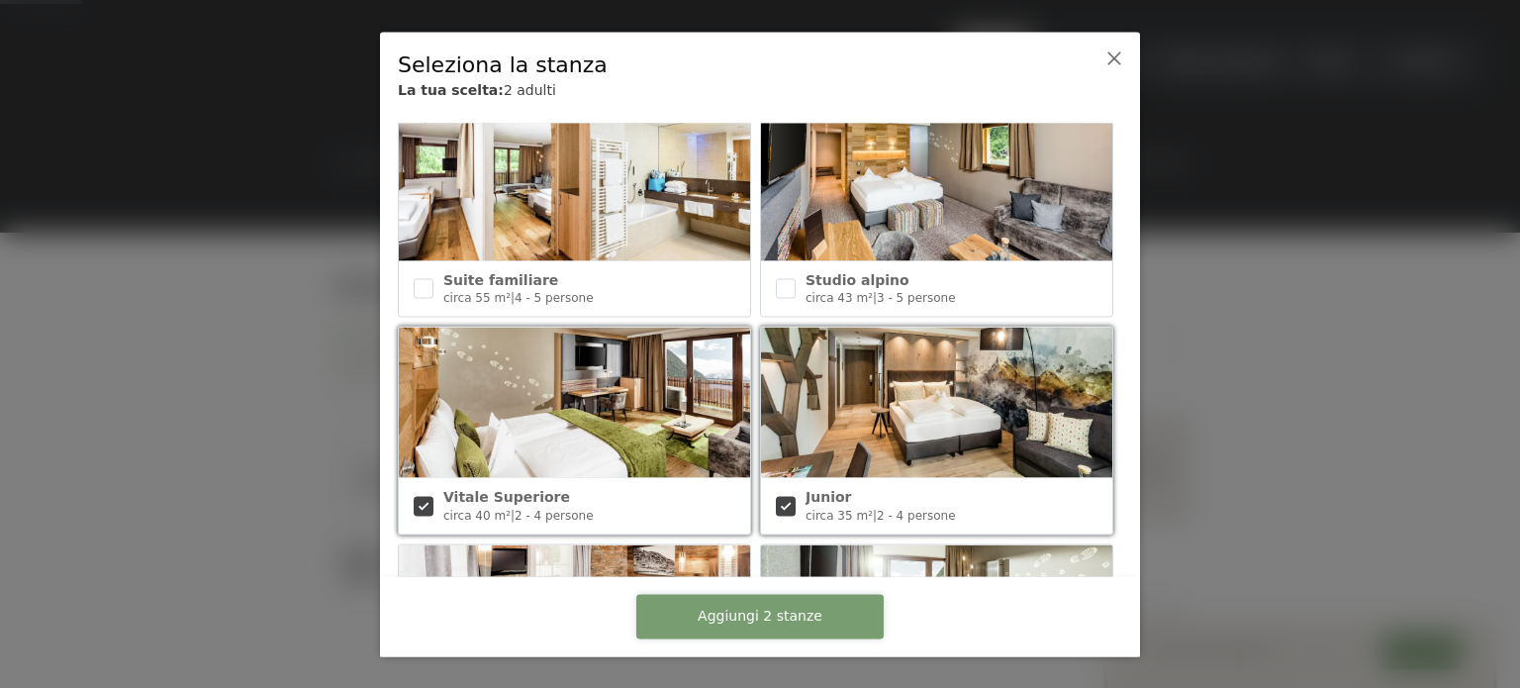
click at [787, 623] on font "Aggiungi 2 stanze" at bounding box center [759, 615] width 125 height 16
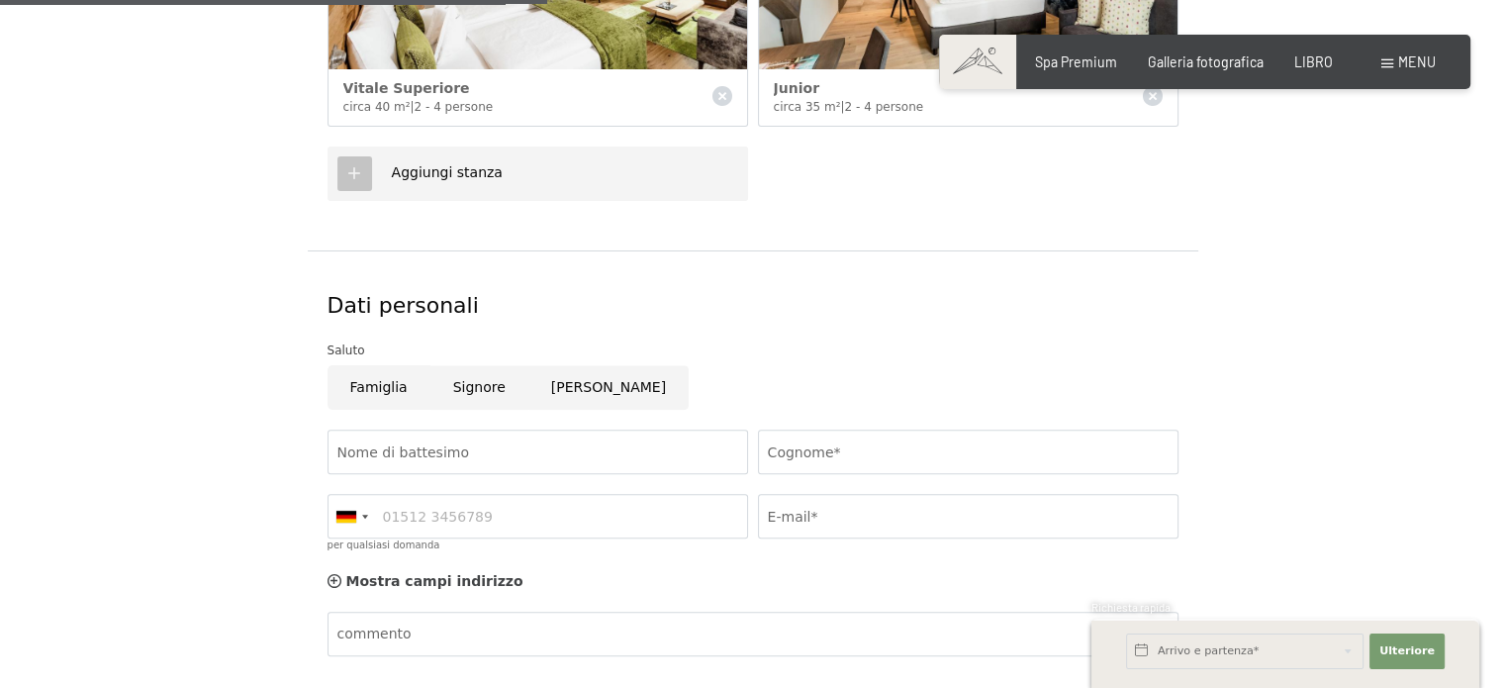
scroll to position [791, 0]
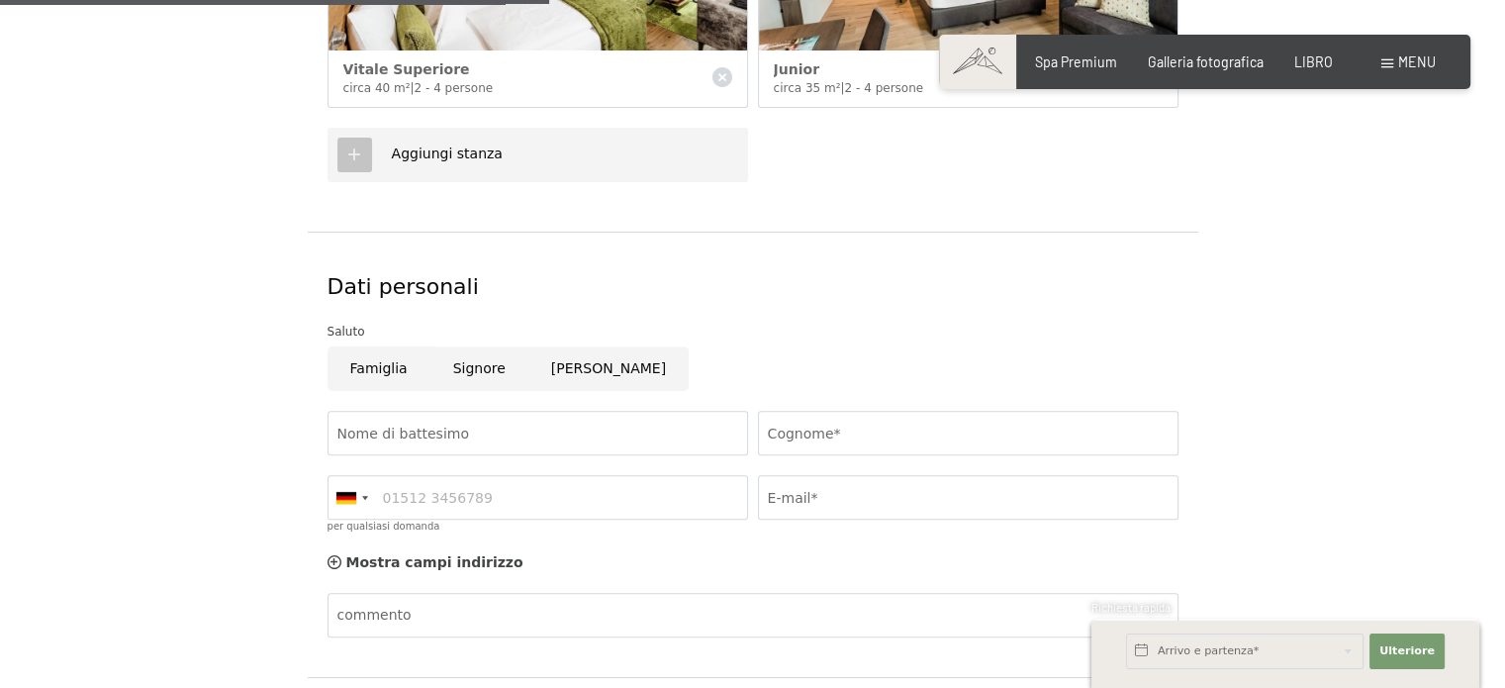
click at [384, 374] on input "Famiglia" at bounding box center [378, 368] width 103 height 45
radio input "true"
click at [489, 374] on input "Signore" at bounding box center [479, 368] width 98 height 45
radio input "true"
click at [455, 434] on input "Nome di battesimo" at bounding box center [537, 433] width 420 height 45
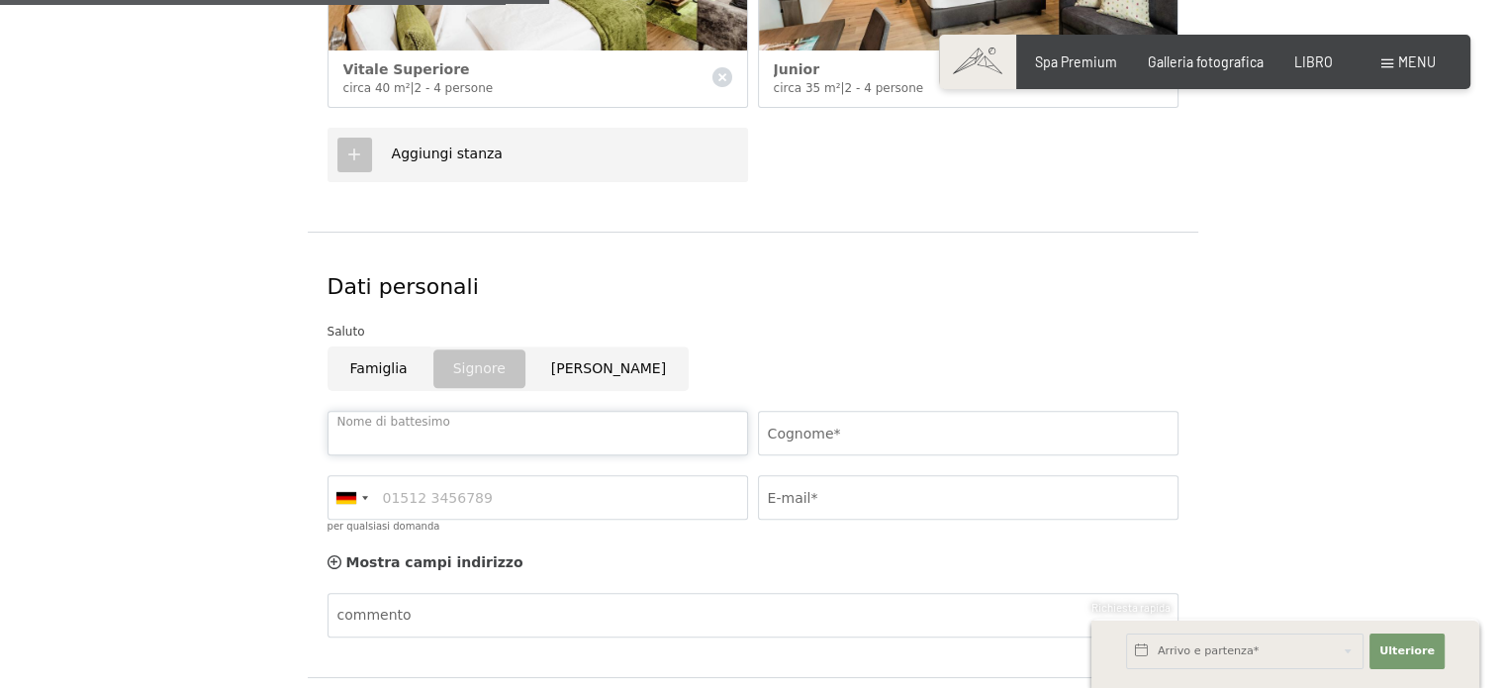
type input "Massimo"
type input "Melegari"
type input "3490718988"
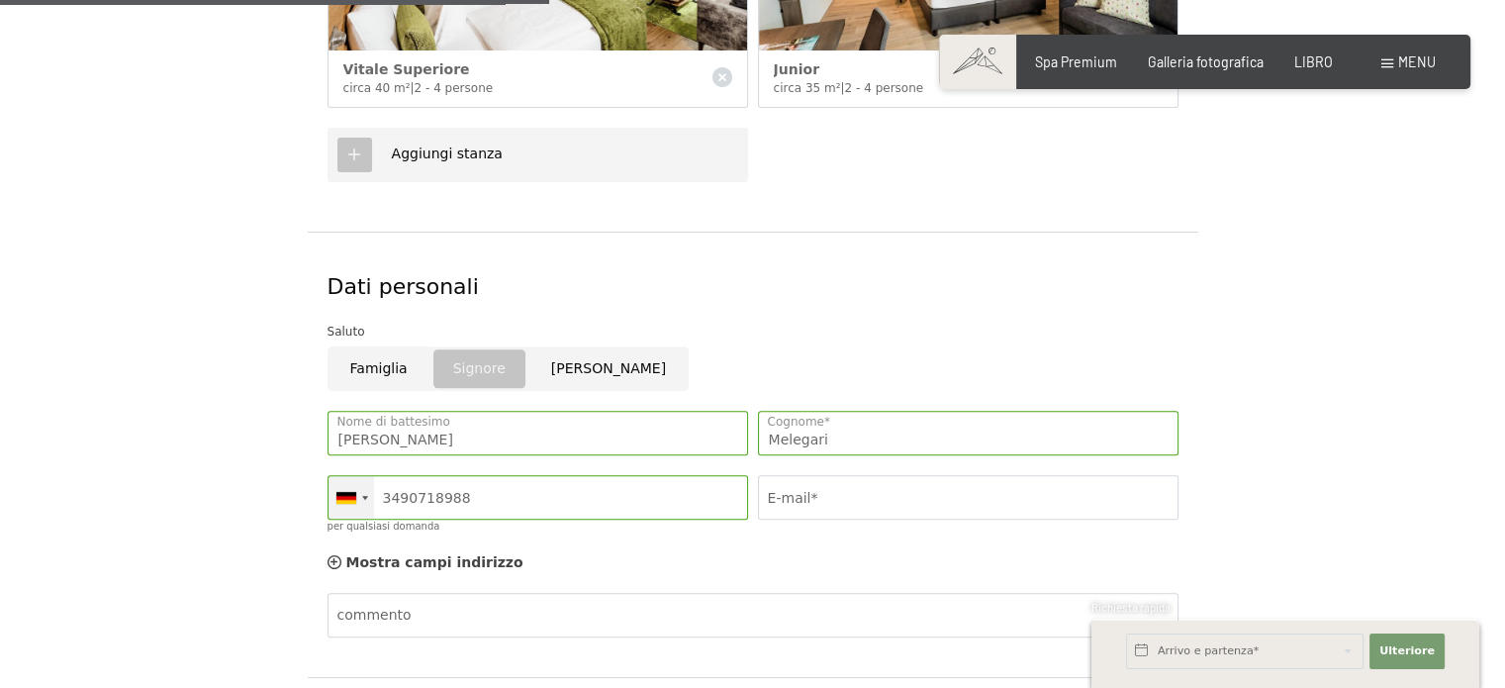
click at [366, 497] on div at bounding box center [351, 497] width 46 height 43
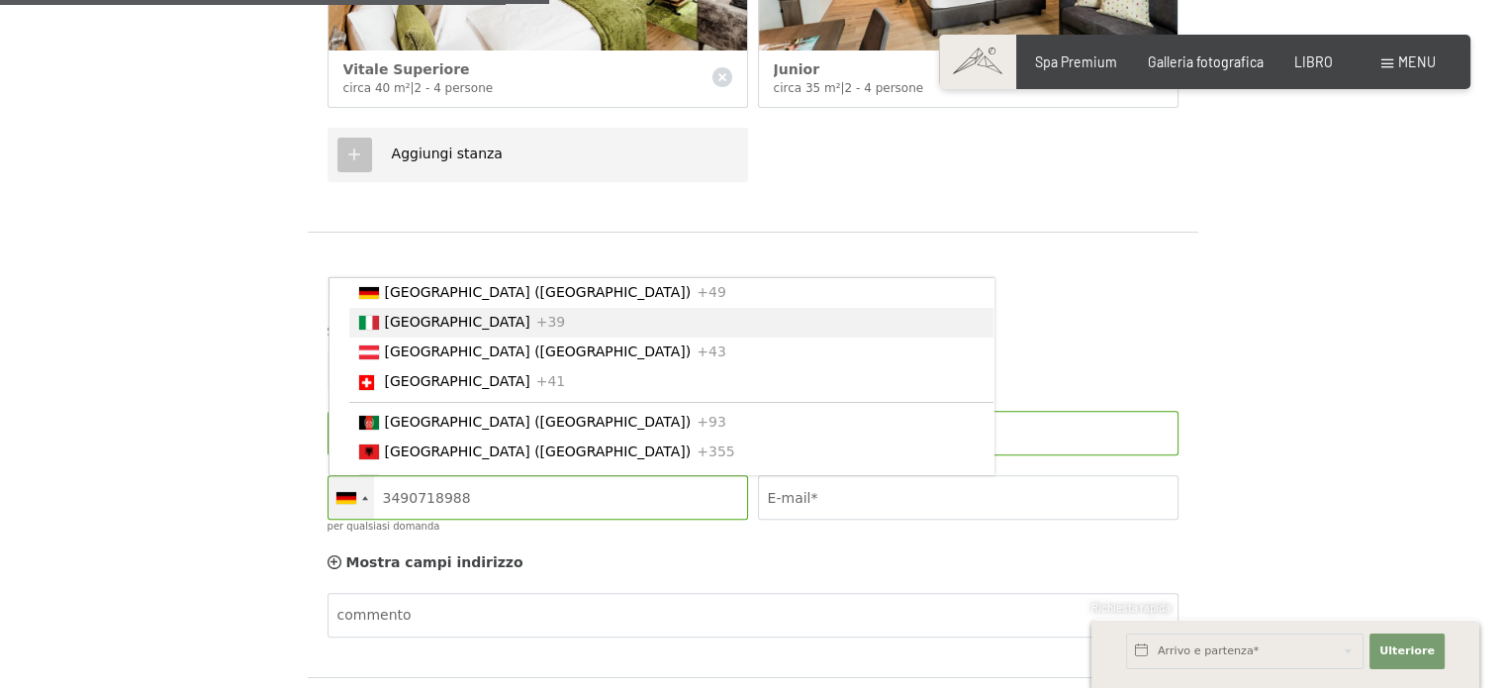
click at [392, 330] on font "[GEOGRAPHIC_DATA]" at bounding box center [457, 323] width 145 height 16
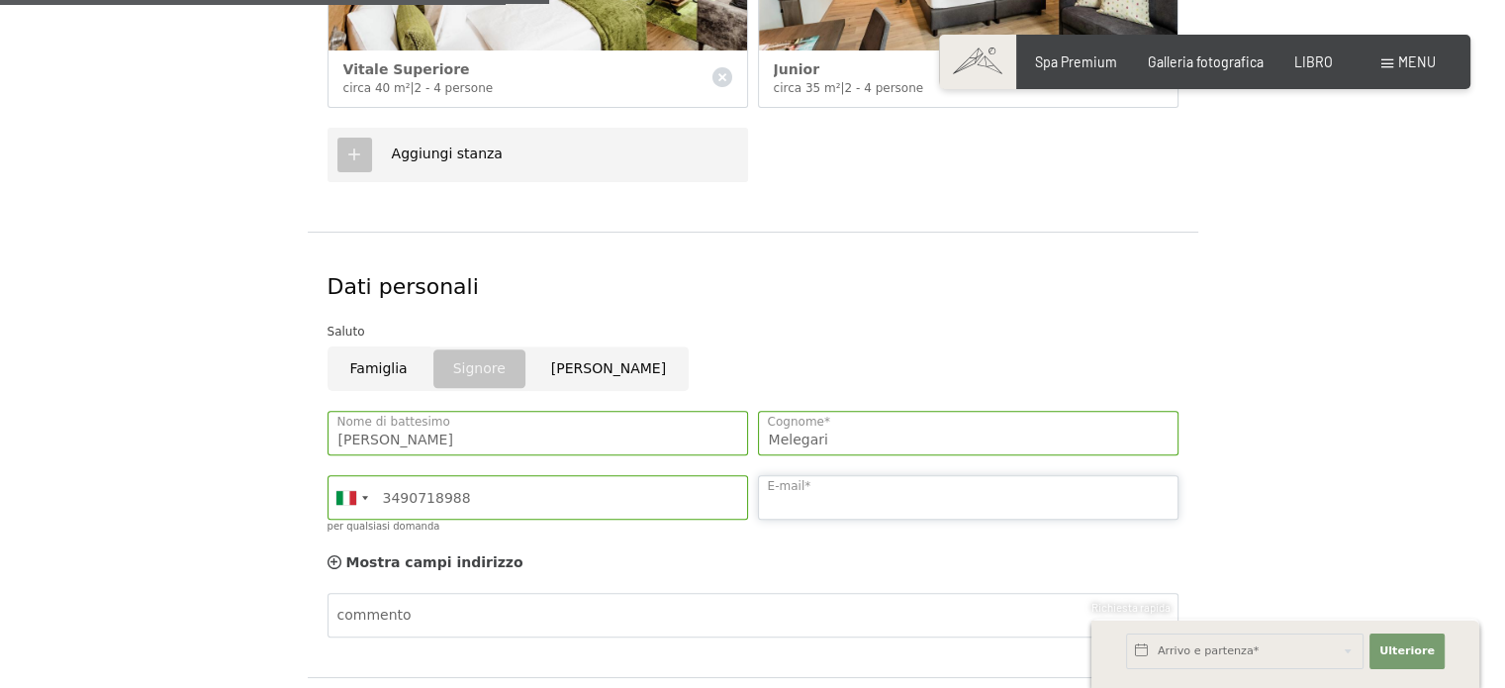
click at [843, 504] on input "E-mail*" at bounding box center [968, 497] width 420 height 45
type input "massimo.melegari62@gmail.com"
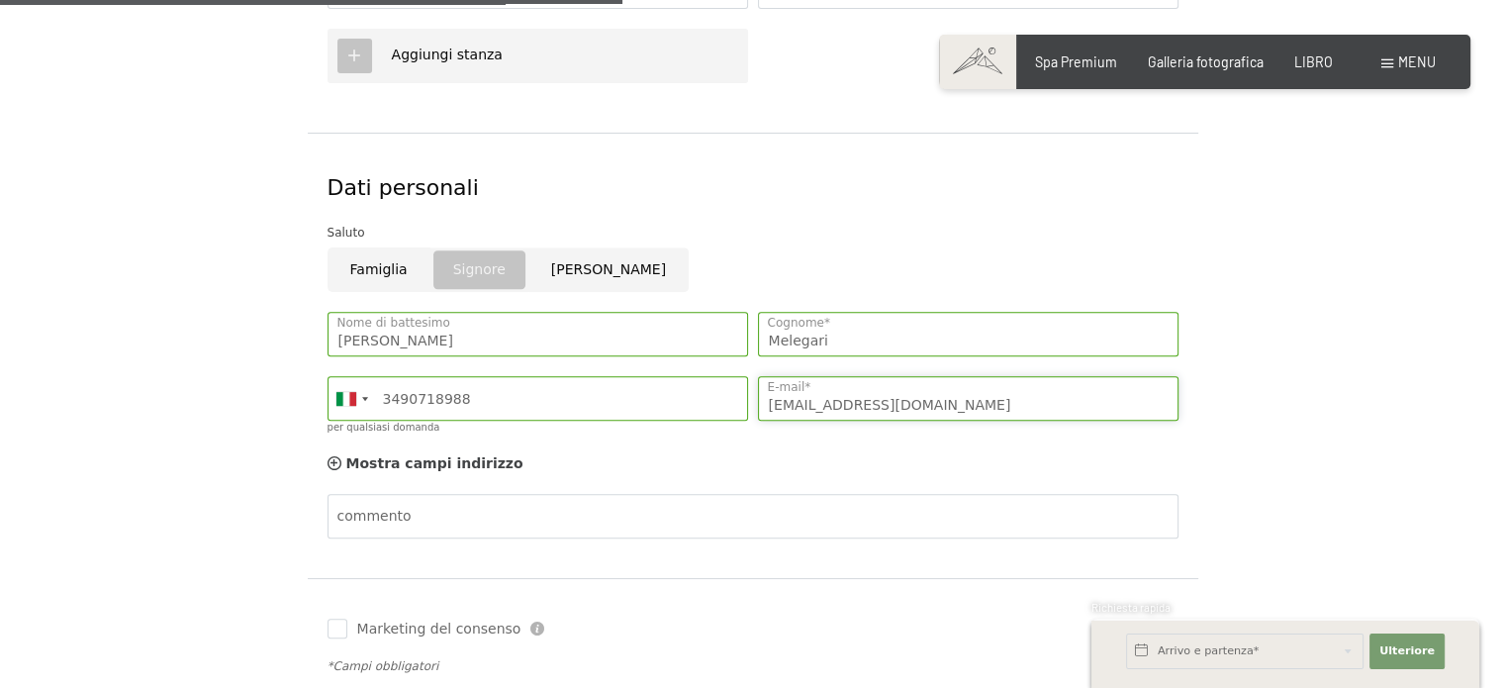
scroll to position [1088, 0]
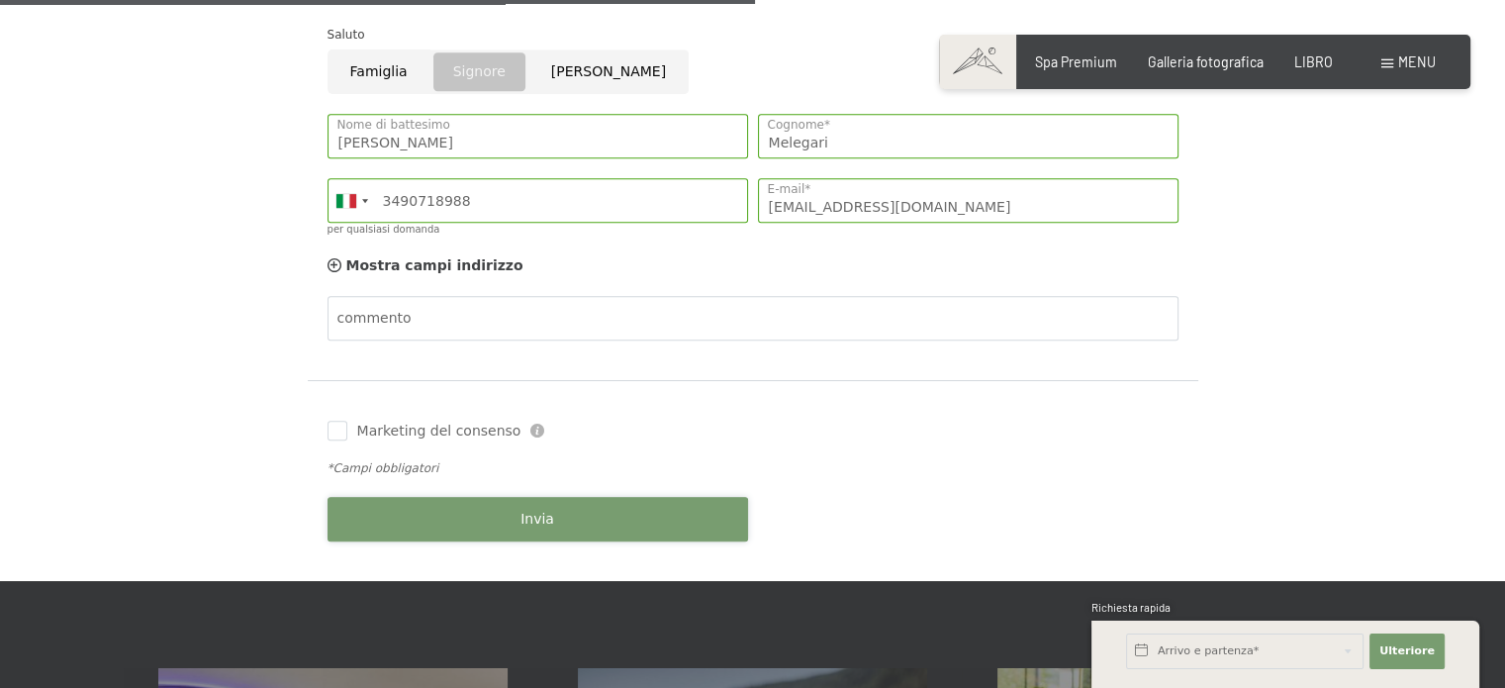
click at [530, 513] on font "Invia" at bounding box center [537, 518] width 34 height 16
